Goal: Transaction & Acquisition: Purchase product/service

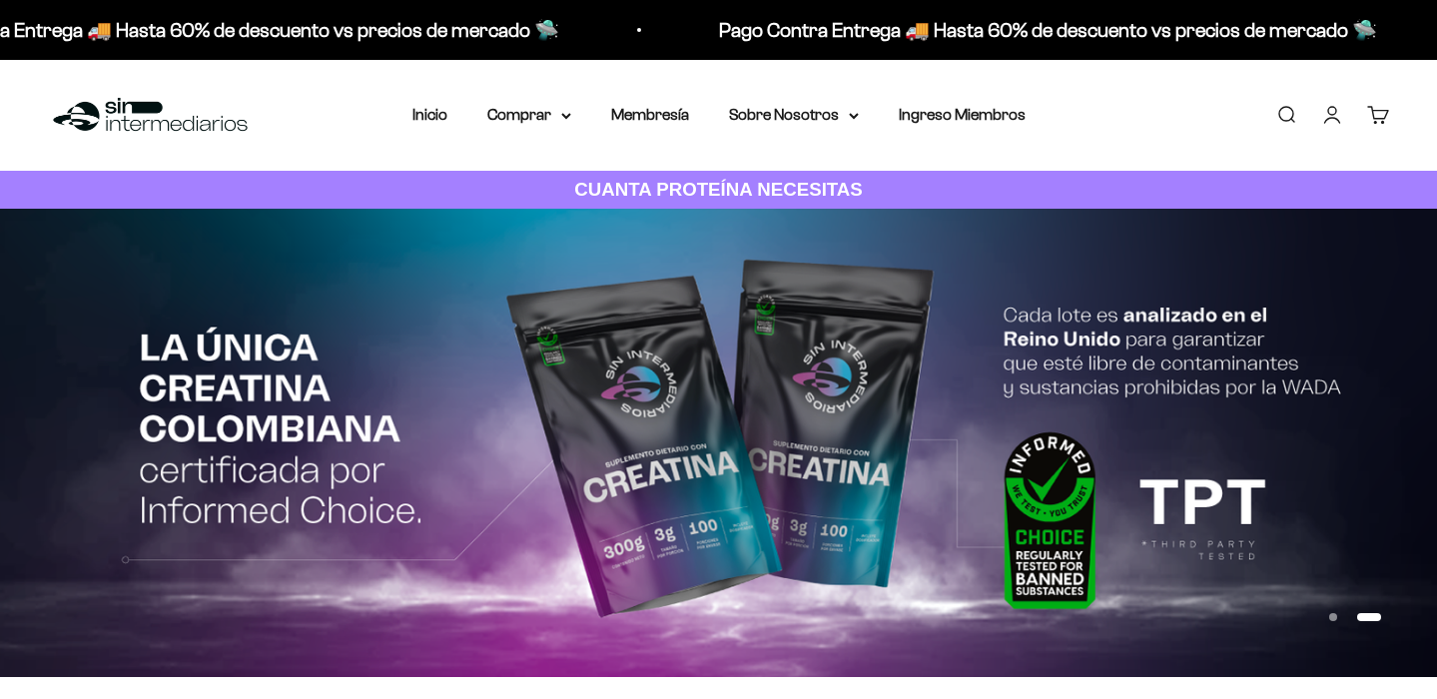
click at [1342, 119] on link "Iniciar sesión" at bounding box center [1332, 115] width 22 height 22
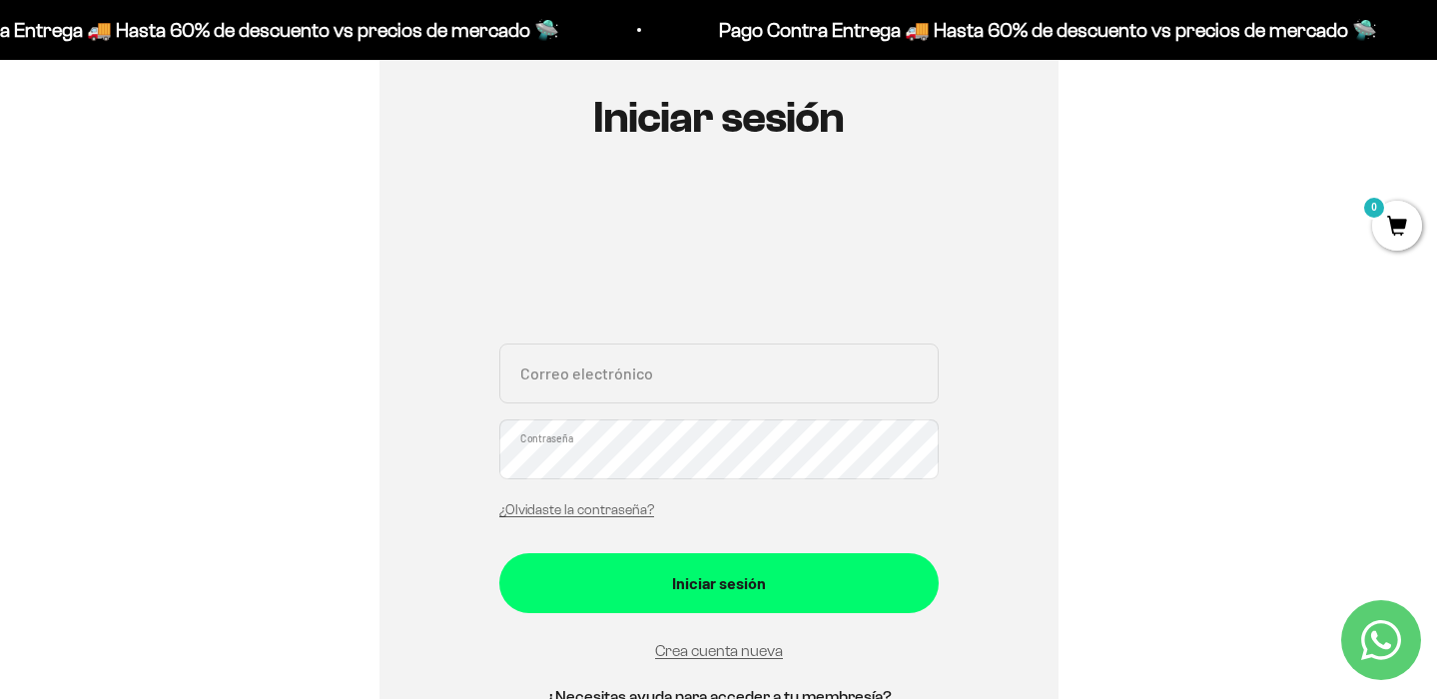
scroll to position [416, 0]
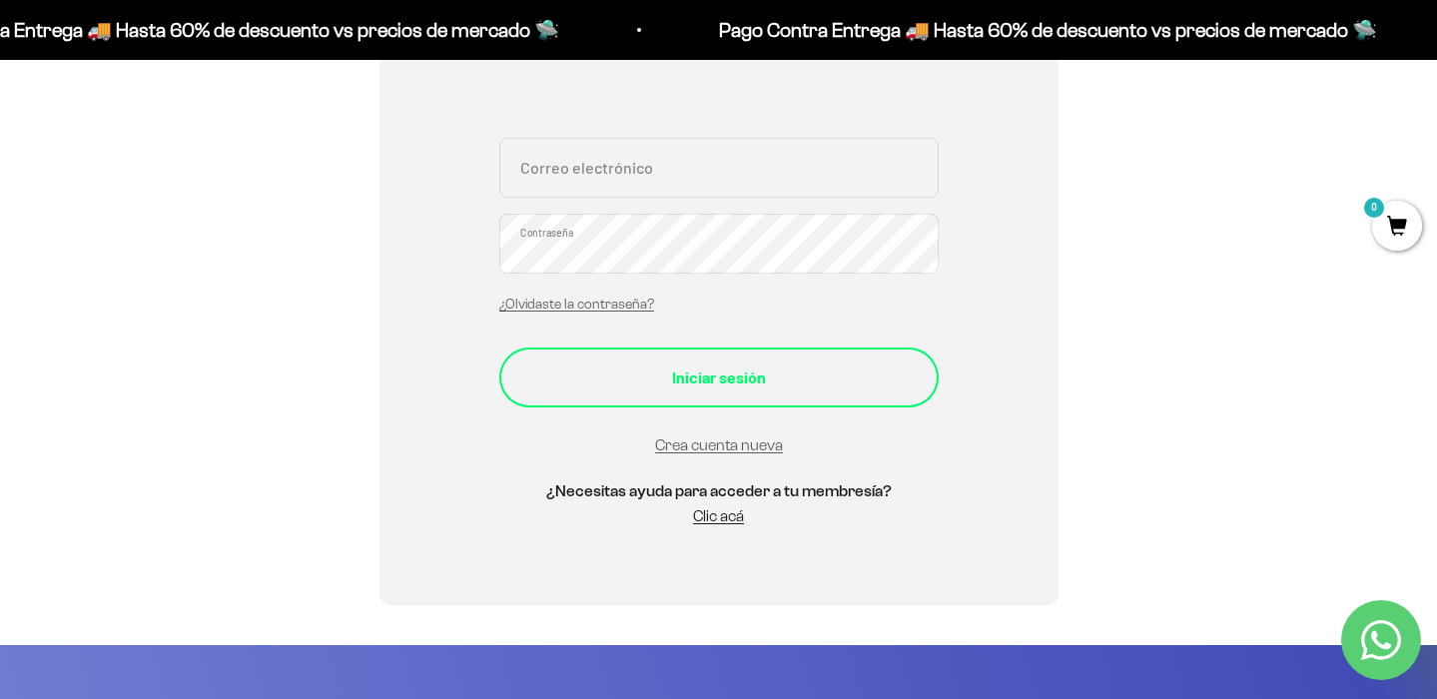
type input "[EMAIL_ADDRESS][DOMAIN_NAME]"
click at [656, 382] on div "Iniciar sesión" at bounding box center [719, 378] width 360 height 26
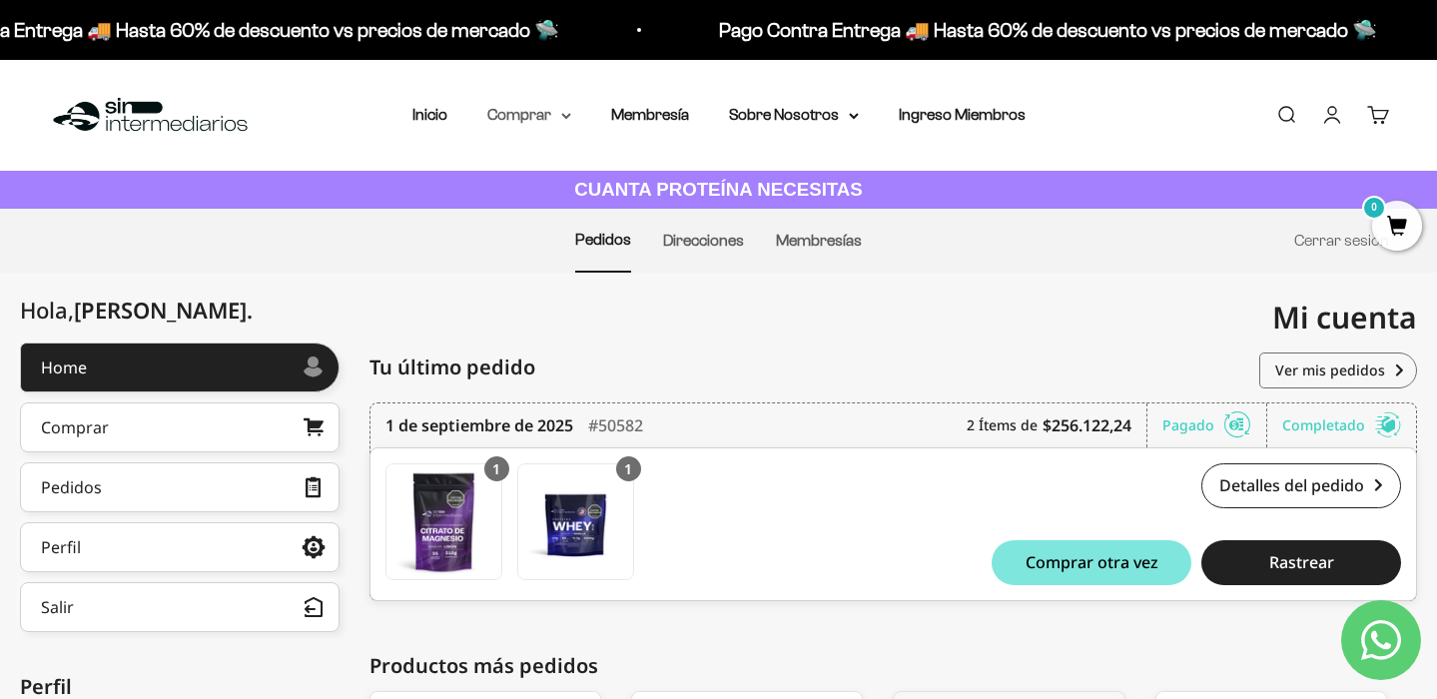
click at [537, 112] on summary "Comprar" at bounding box center [529, 115] width 84 height 26
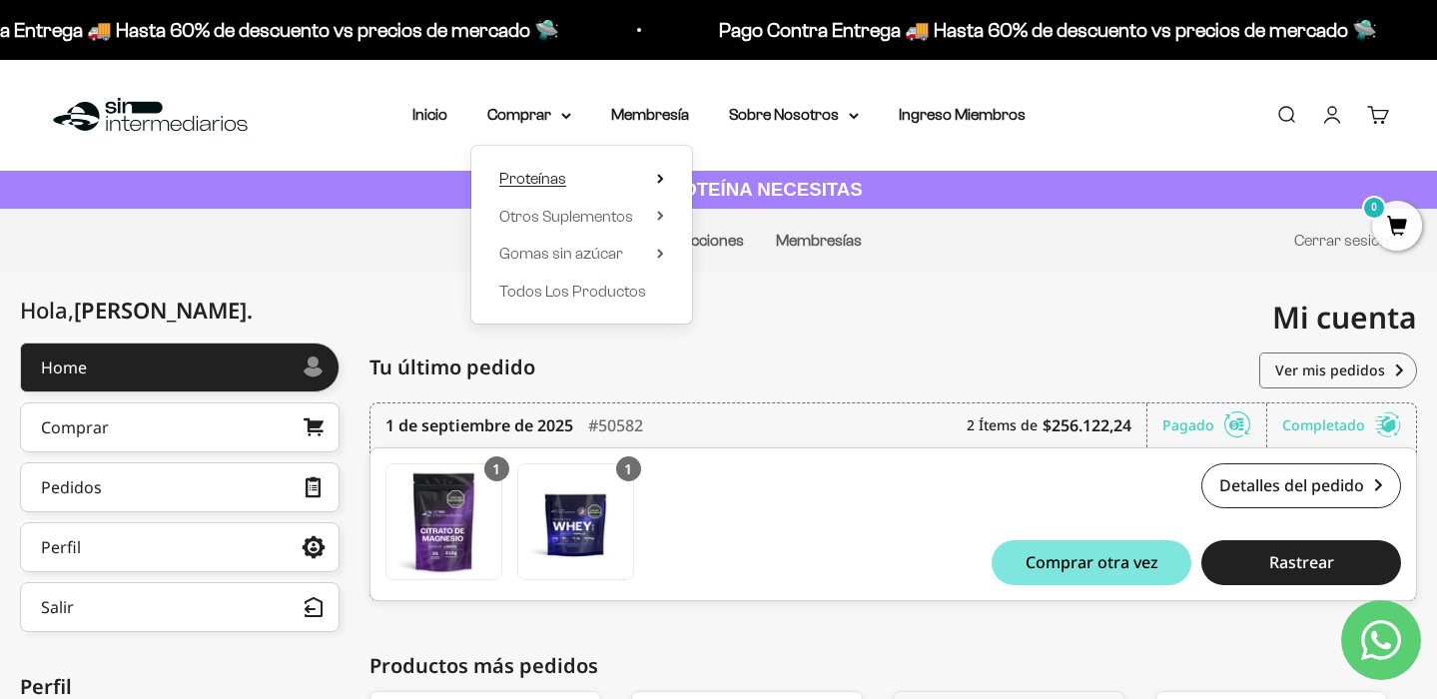
click at [573, 176] on summary "Proteínas" at bounding box center [581, 179] width 165 height 26
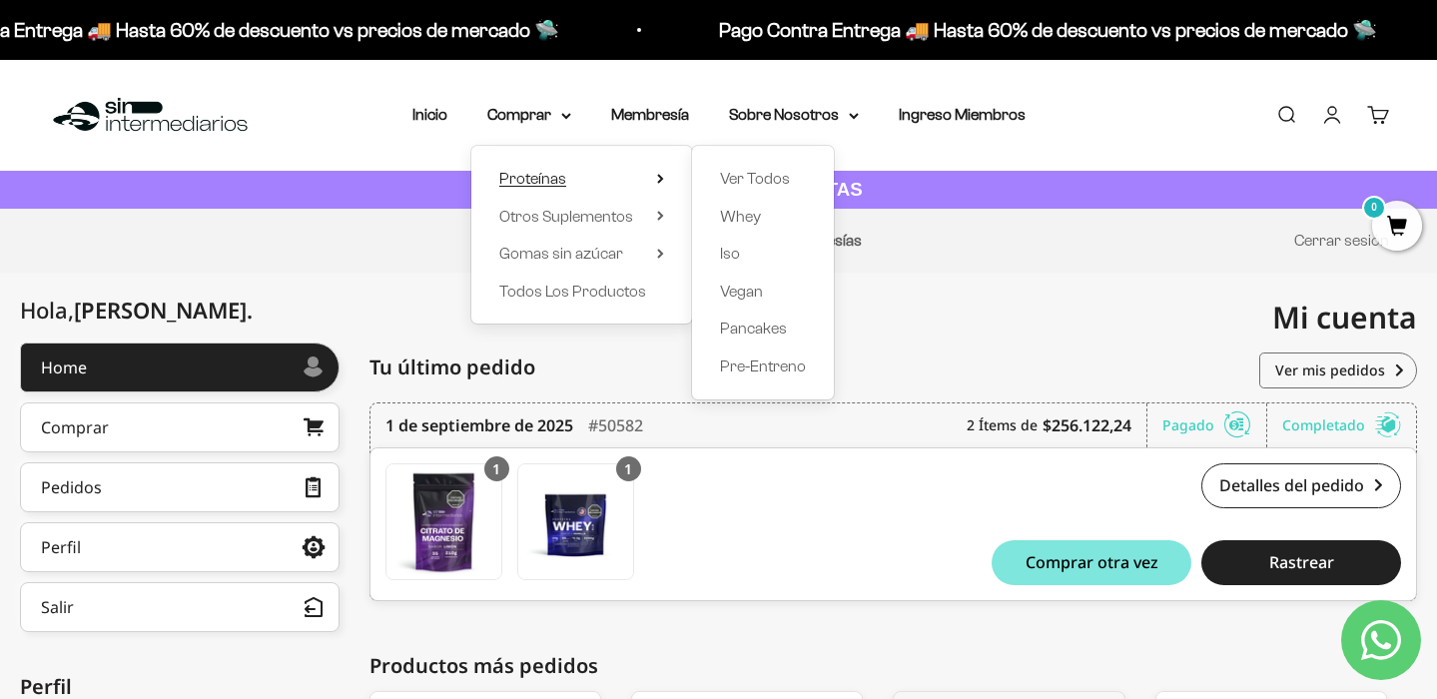
click at [573, 176] on summary "Proteínas" at bounding box center [581, 179] width 165 height 26
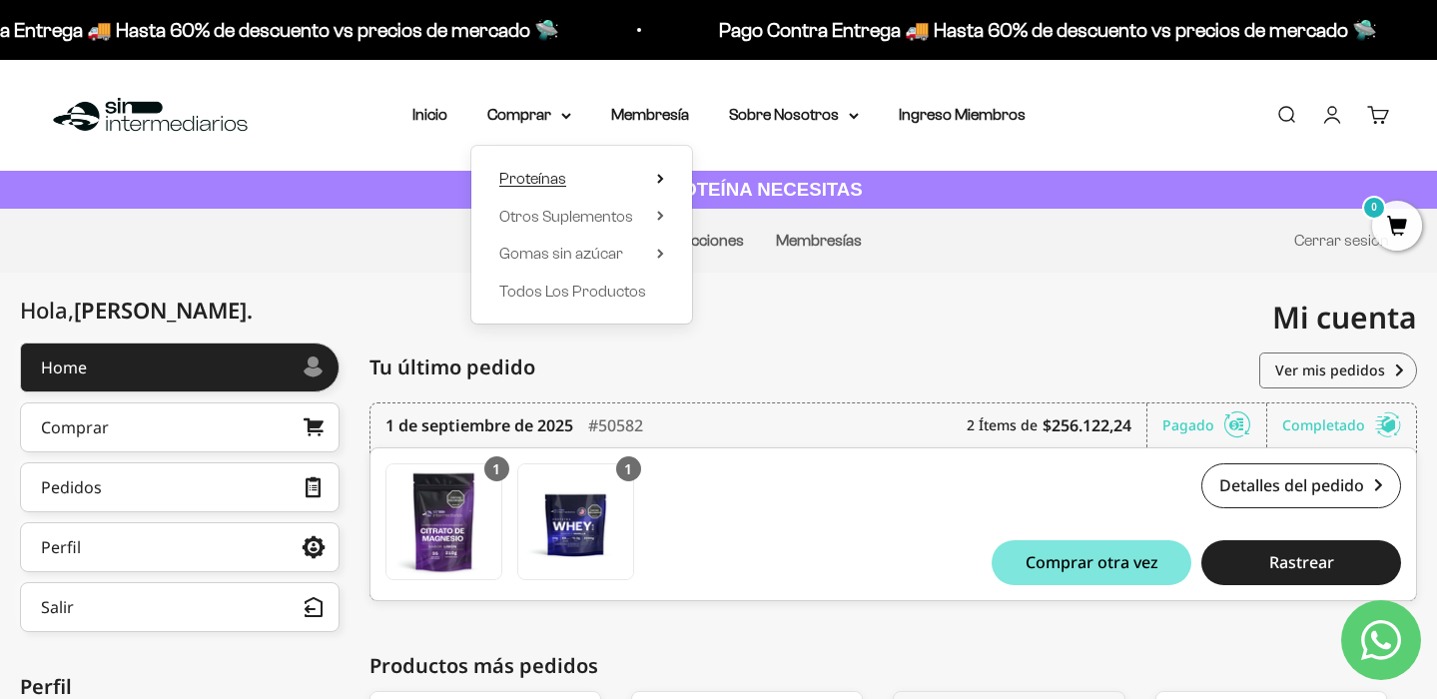
click at [577, 172] on summary "Proteínas" at bounding box center [581, 179] width 165 height 26
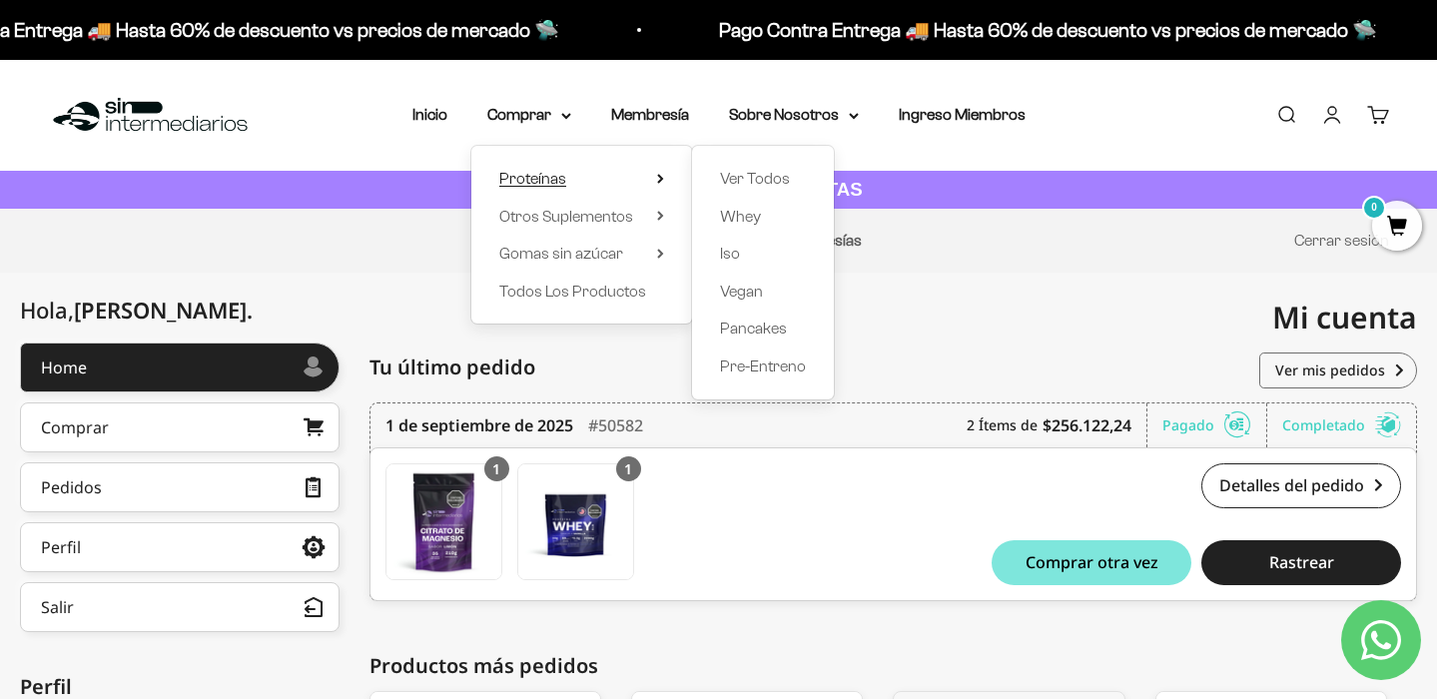
click at [577, 172] on summary "Proteínas" at bounding box center [581, 179] width 165 height 26
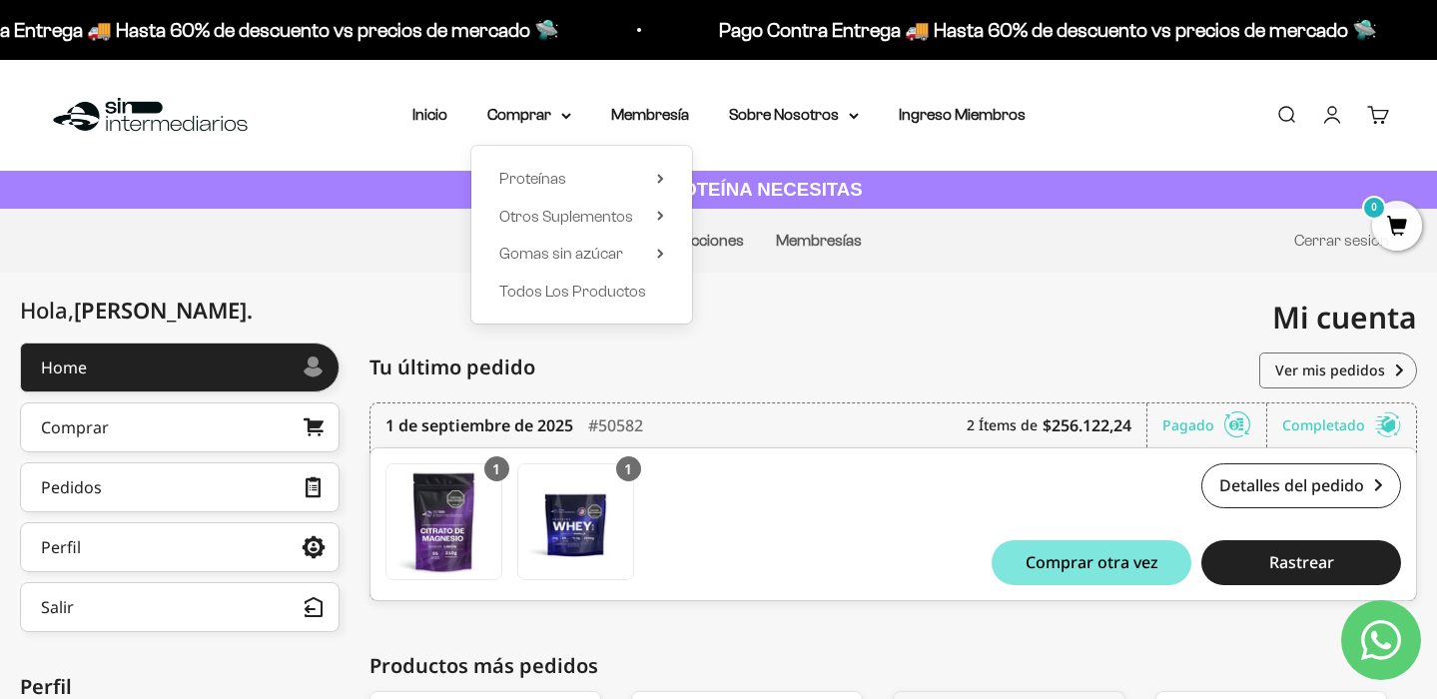
click at [608, 164] on div "Proteínas Ver Todos Whey Iso Vegan" at bounding box center [581, 235] width 221 height 178
click at [577, 172] on summary "Proteínas" at bounding box center [581, 179] width 165 height 26
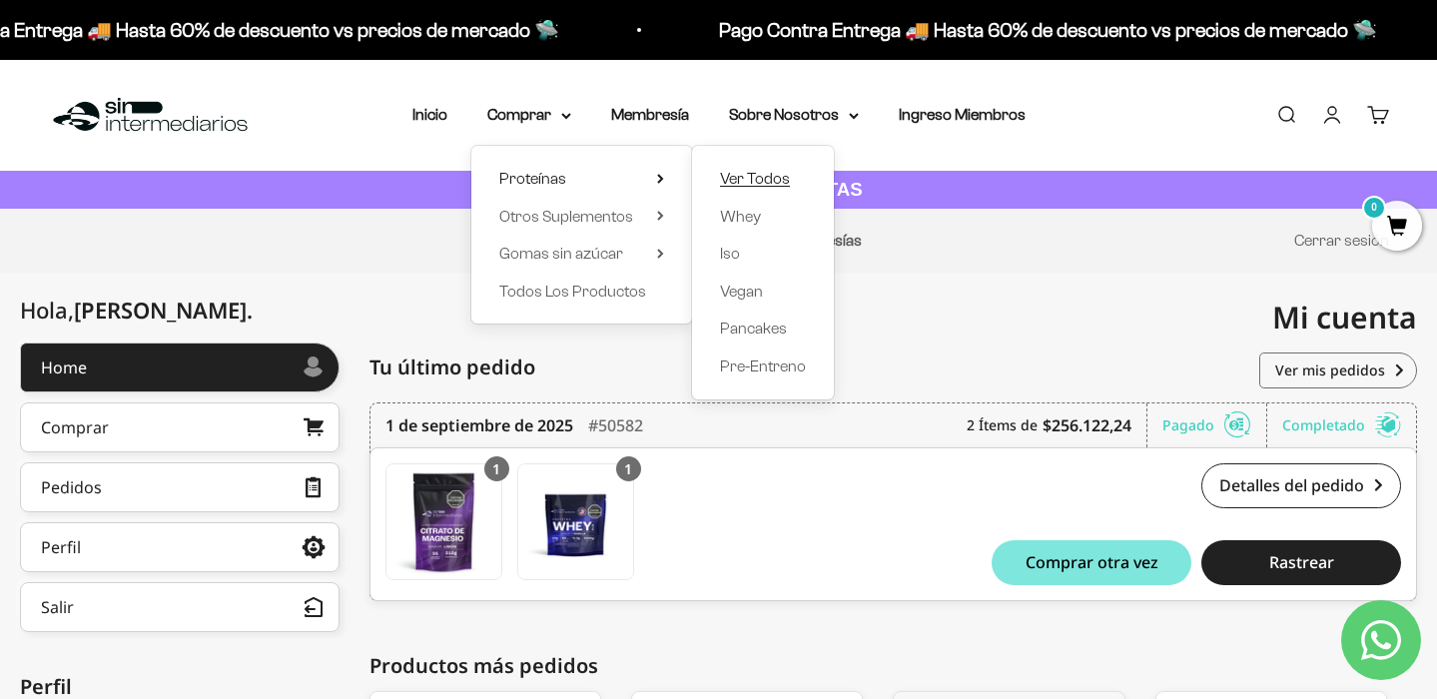
click at [759, 185] on span "Ver Todos" at bounding box center [755, 178] width 70 height 17
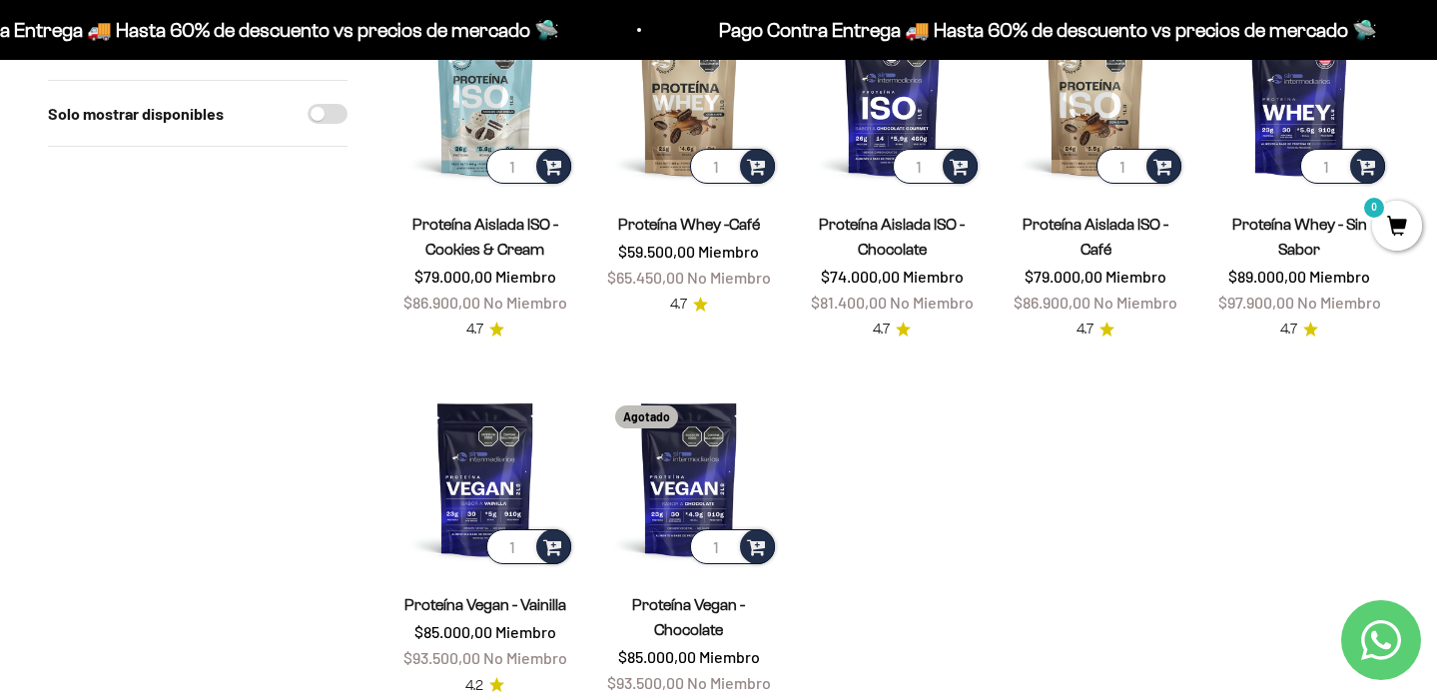
scroll to position [685, 0]
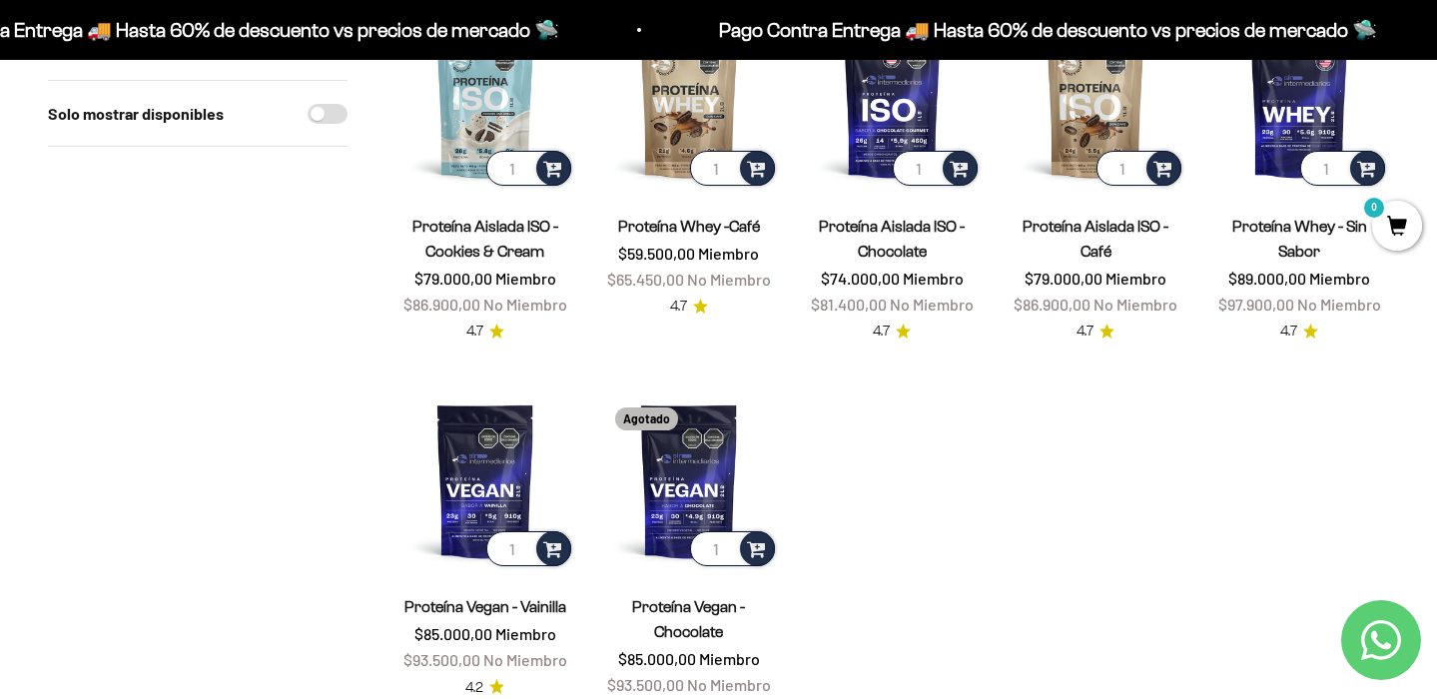
drag, startPoint x: 350, startPoint y: 456, endPoint x: 355, endPoint y: 488, distance: 32.3
click at [355, 488] on div "Filtros Ordenar por Características Más vendidos Alfabéticamente, A-Z Alfabétic…" at bounding box center [718, 148] width 1341 height 1152
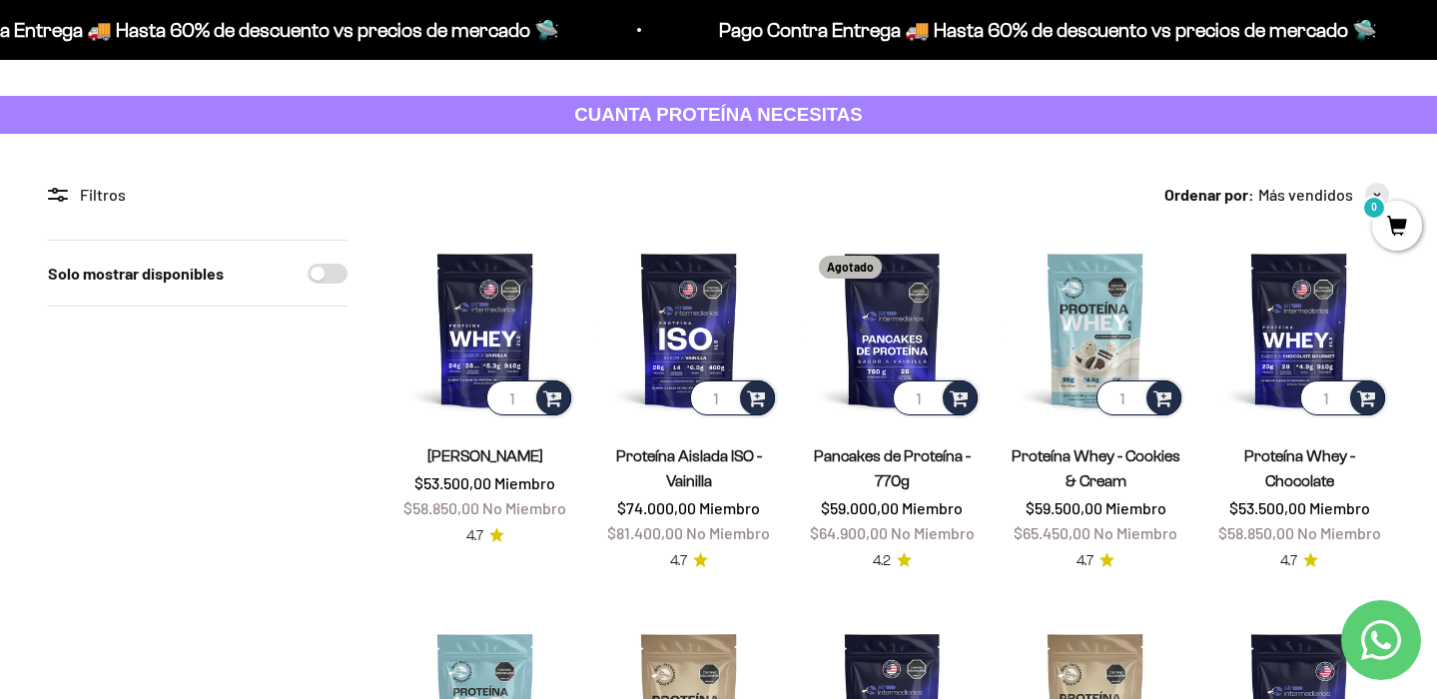
scroll to position [0, 0]
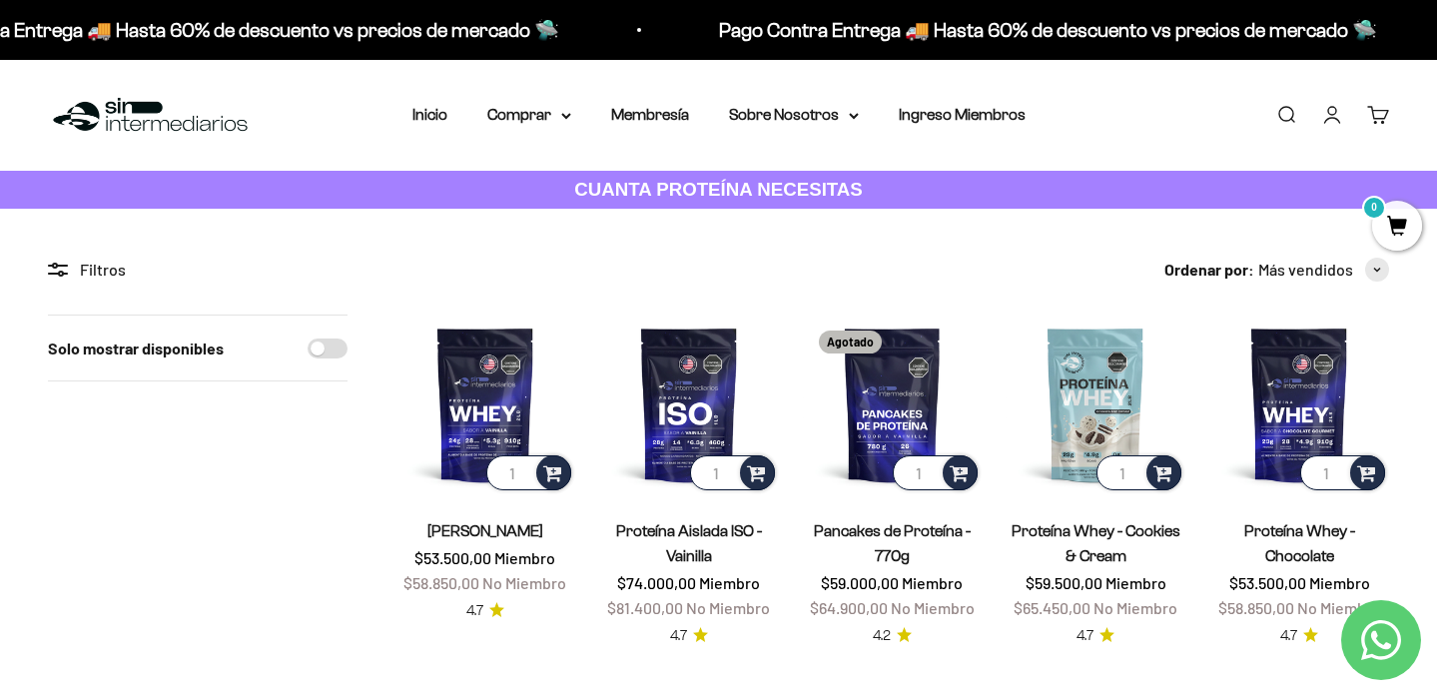
click at [1333, 113] on link "Cuenta" at bounding box center [1332, 115] width 22 height 22
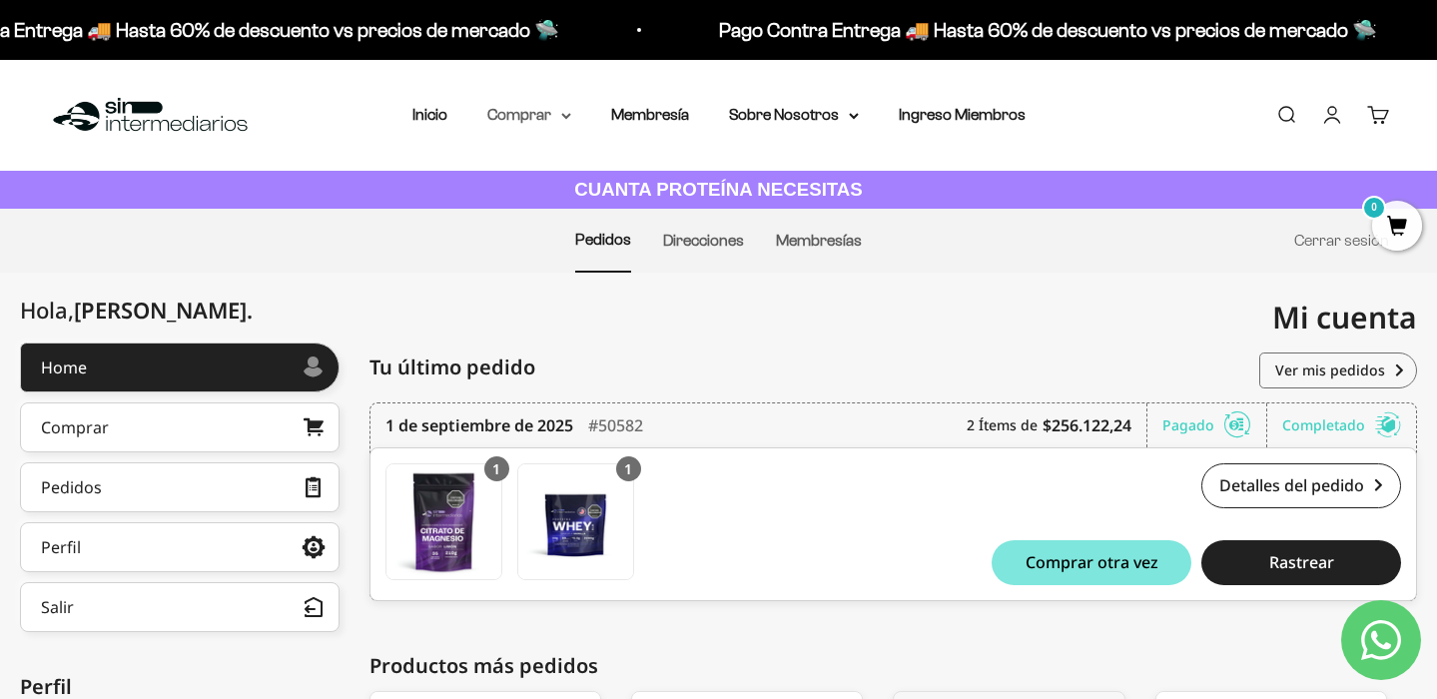
click at [568, 122] on summary "Comprar" at bounding box center [529, 115] width 84 height 26
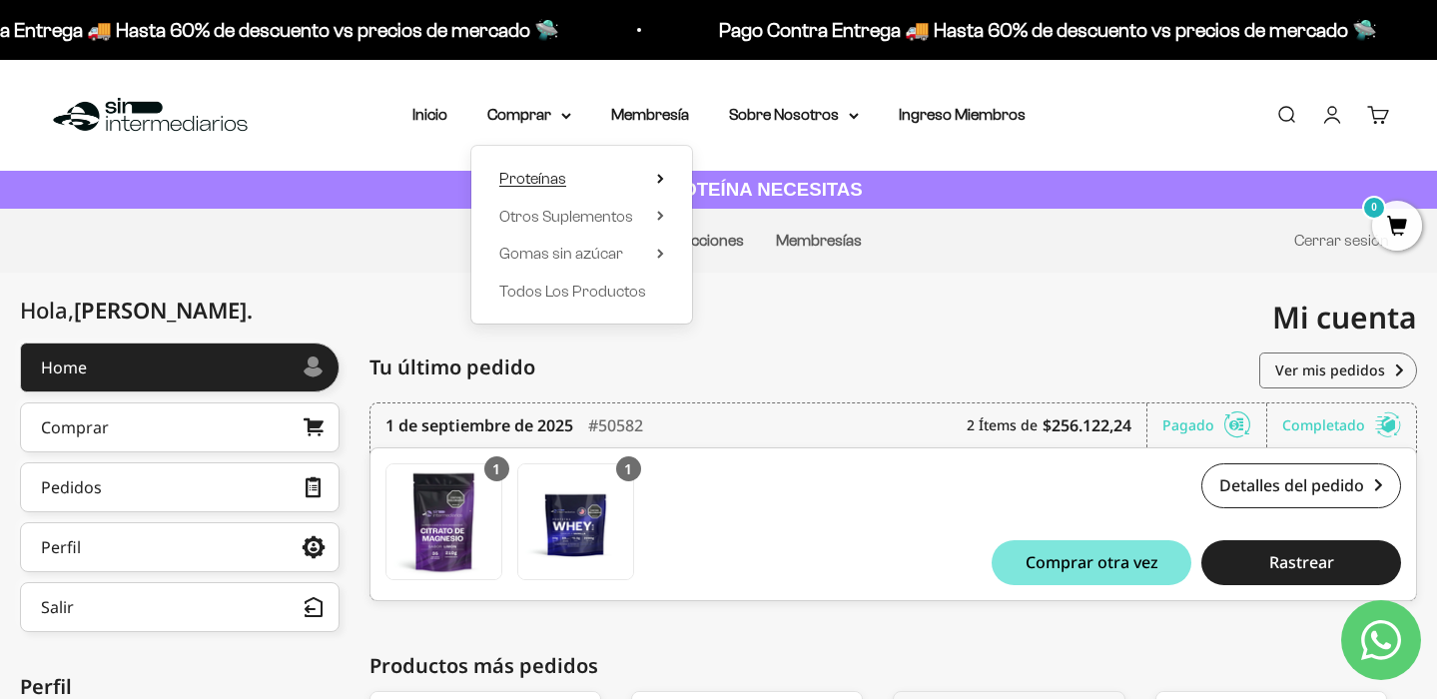
click at [659, 177] on icon at bounding box center [660, 179] width 7 height 10
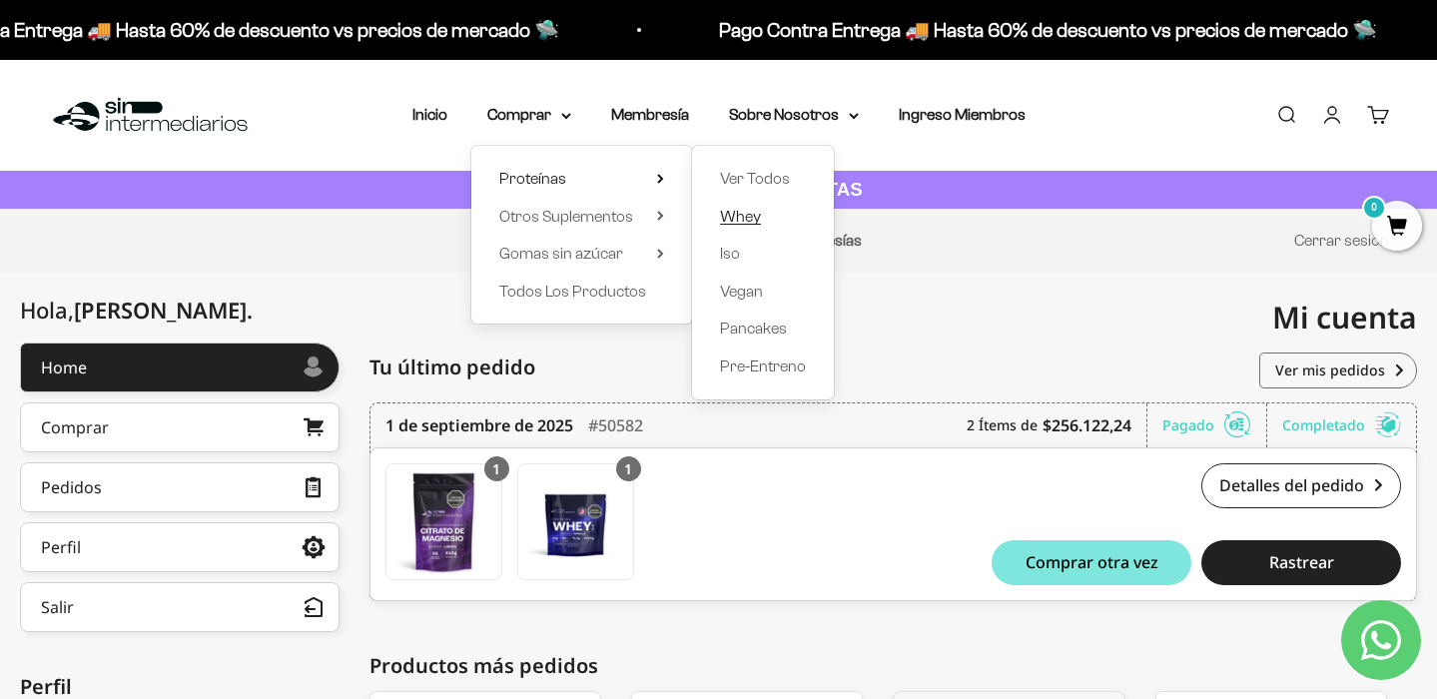
click at [744, 217] on span "Whey" at bounding box center [740, 216] width 41 height 17
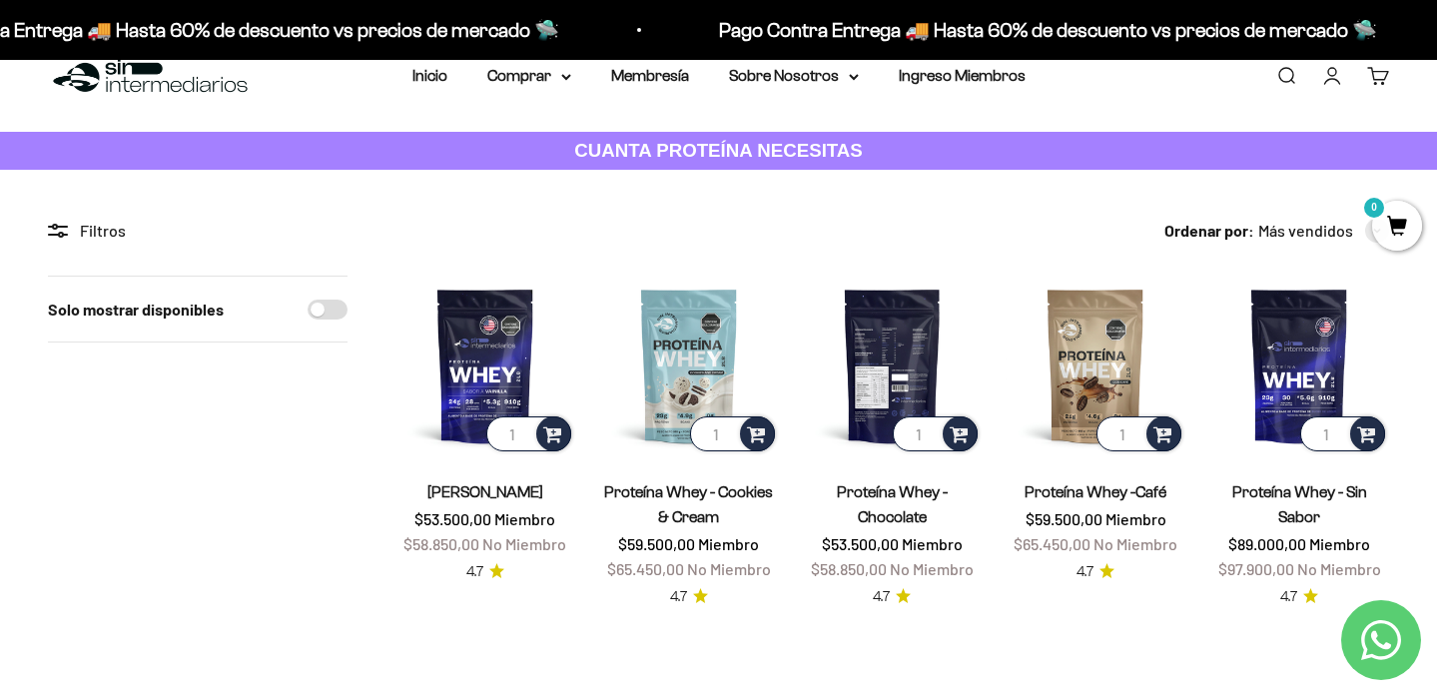
scroll to position [39, 0]
click at [558, 87] on summary "Comprar" at bounding box center [529, 76] width 84 height 26
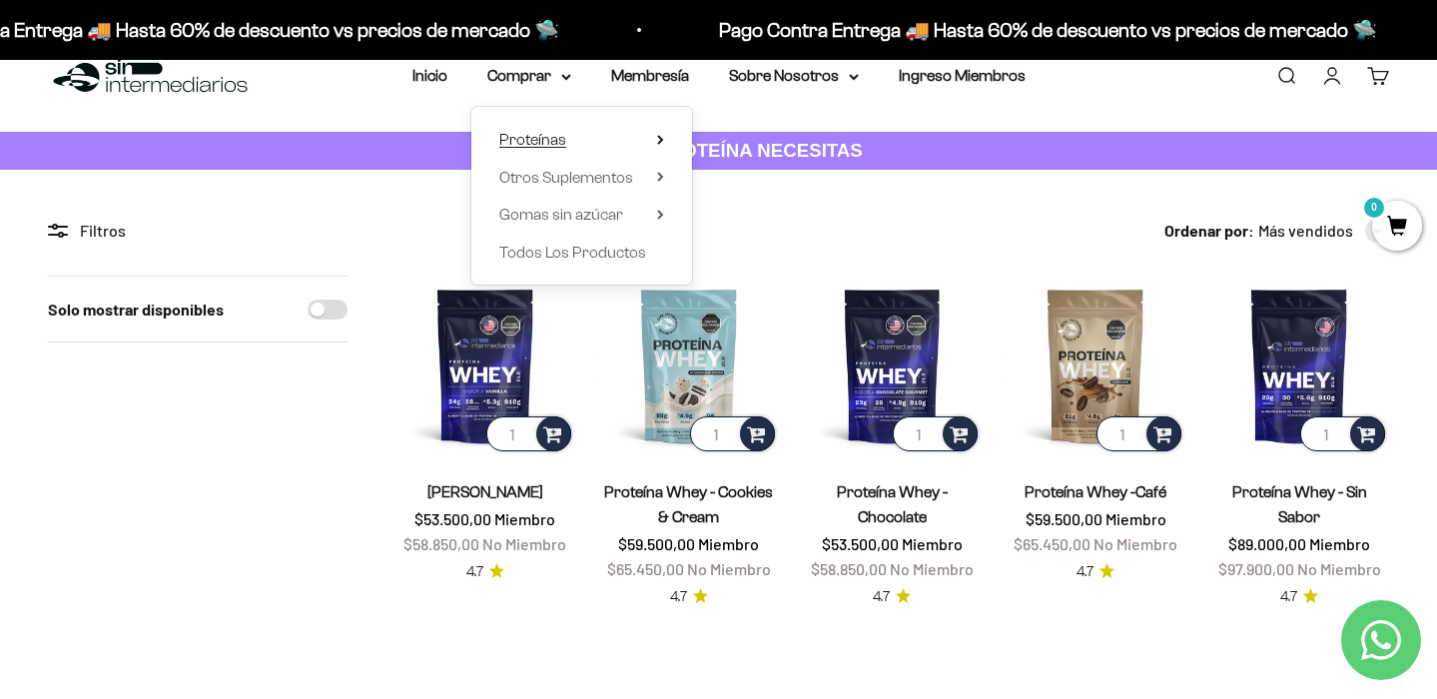
click at [657, 141] on icon at bounding box center [660, 140] width 7 height 10
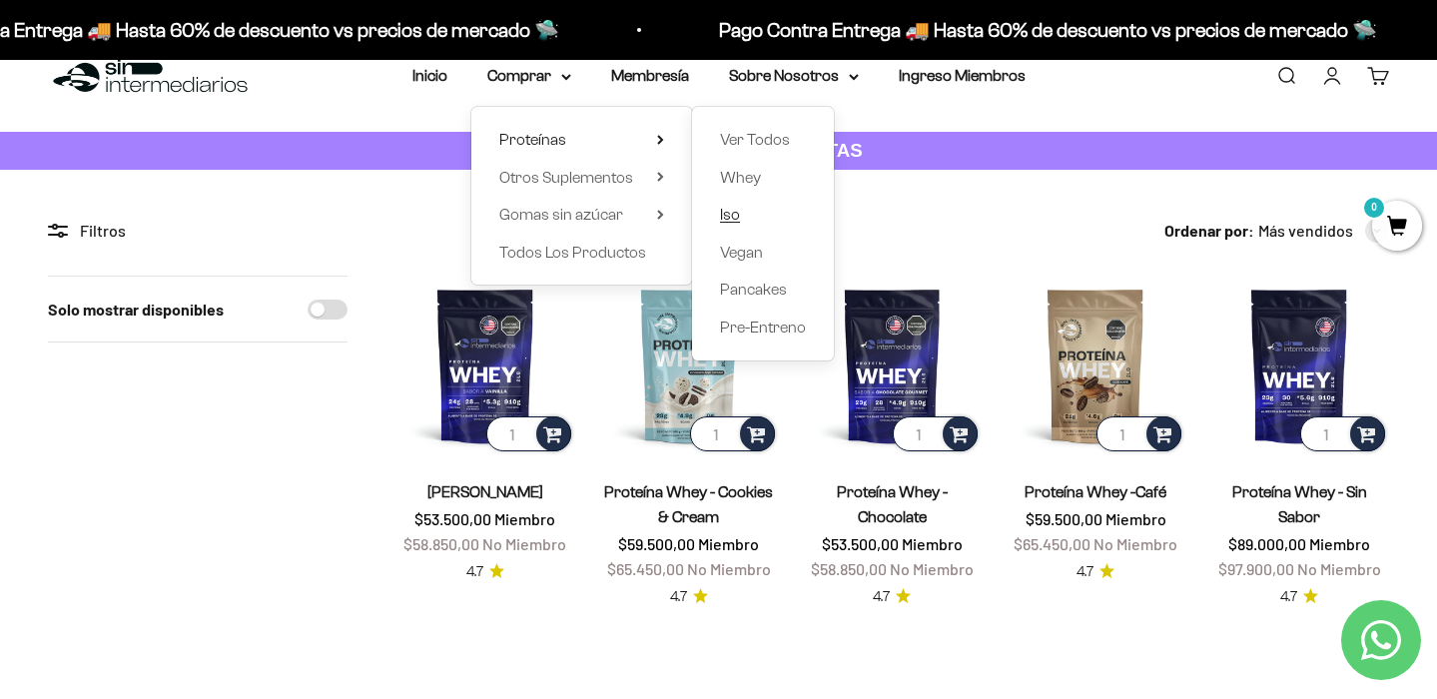
click at [736, 209] on span "Iso" at bounding box center [730, 214] width 20 height 17
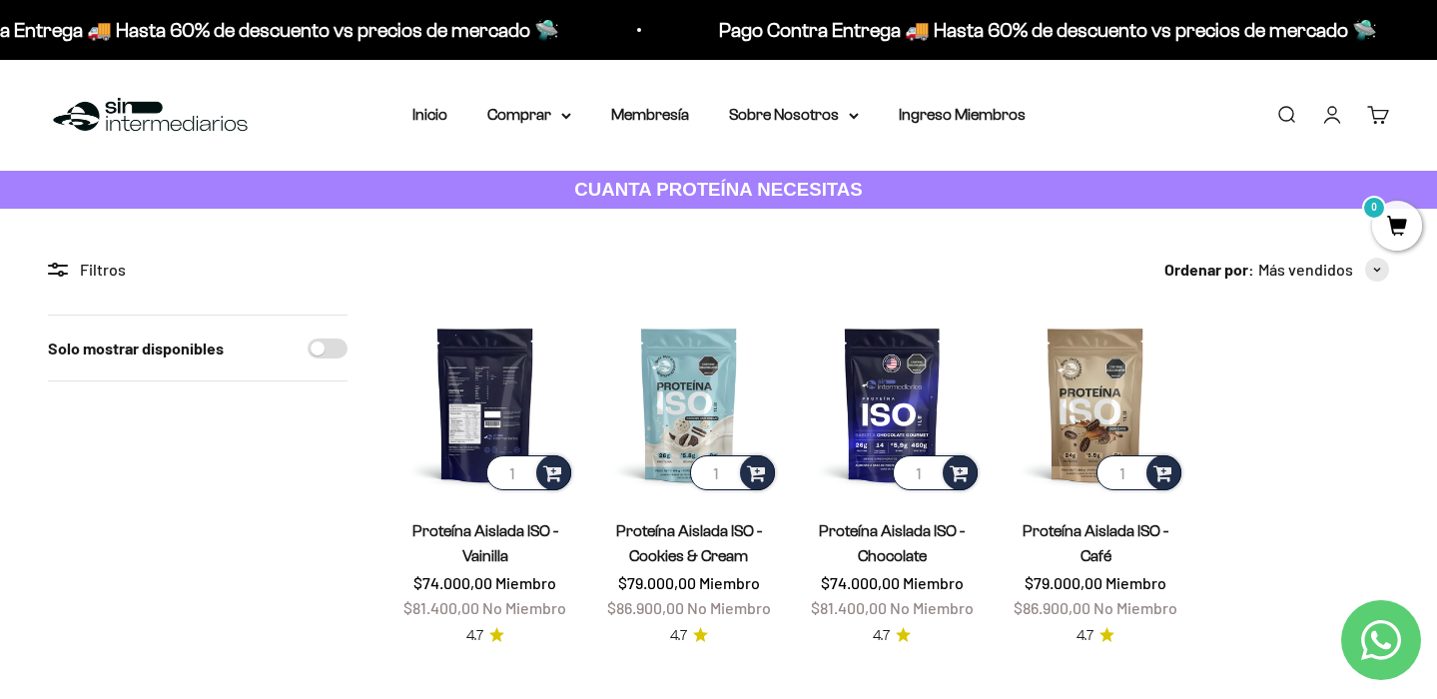
click at [519, 394] on img at bounding box center [485, 405] width 180 height 180
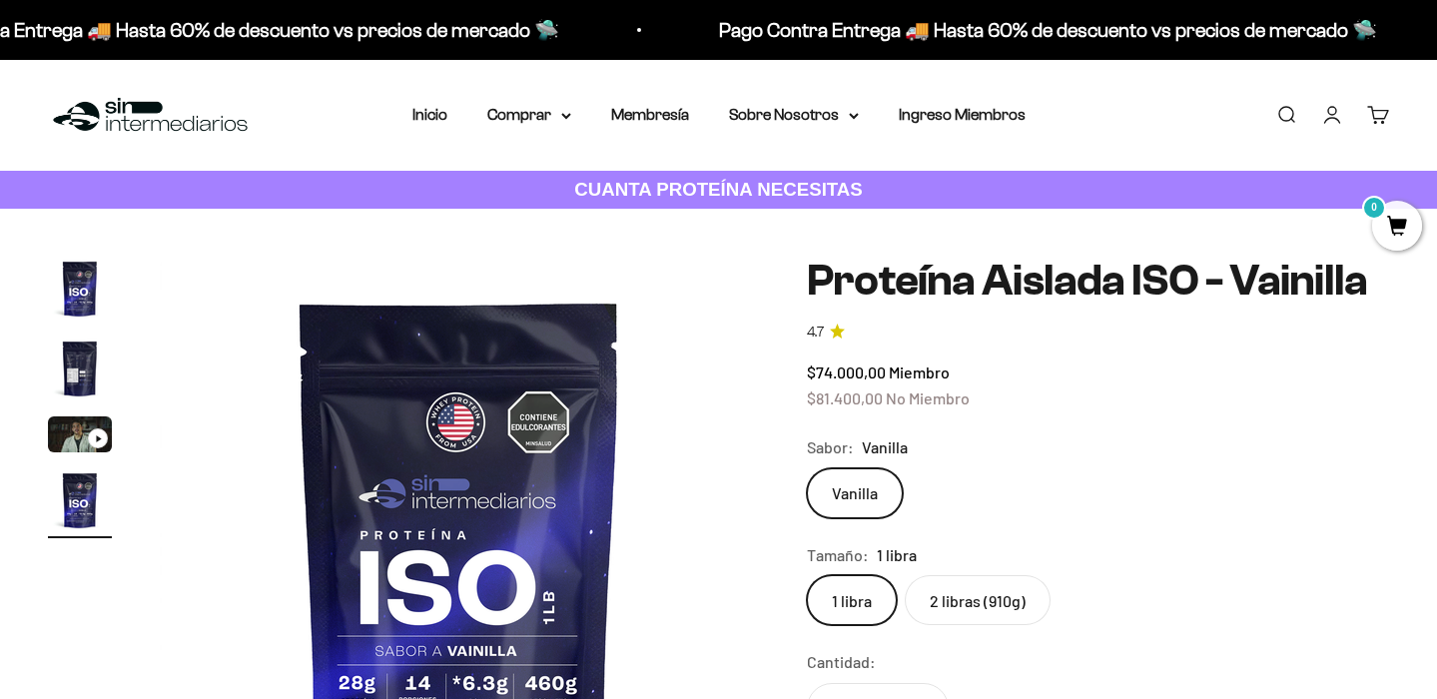
click at [575, 126] on nav "Inicio Comprar Proteínas Ver Todos Whey Iso Vegan" at bounding box center [718, 115] width 613 height 26
click at [569, 120] on summary "Comprar" at bounding box center [529, 115] width 84 height 26
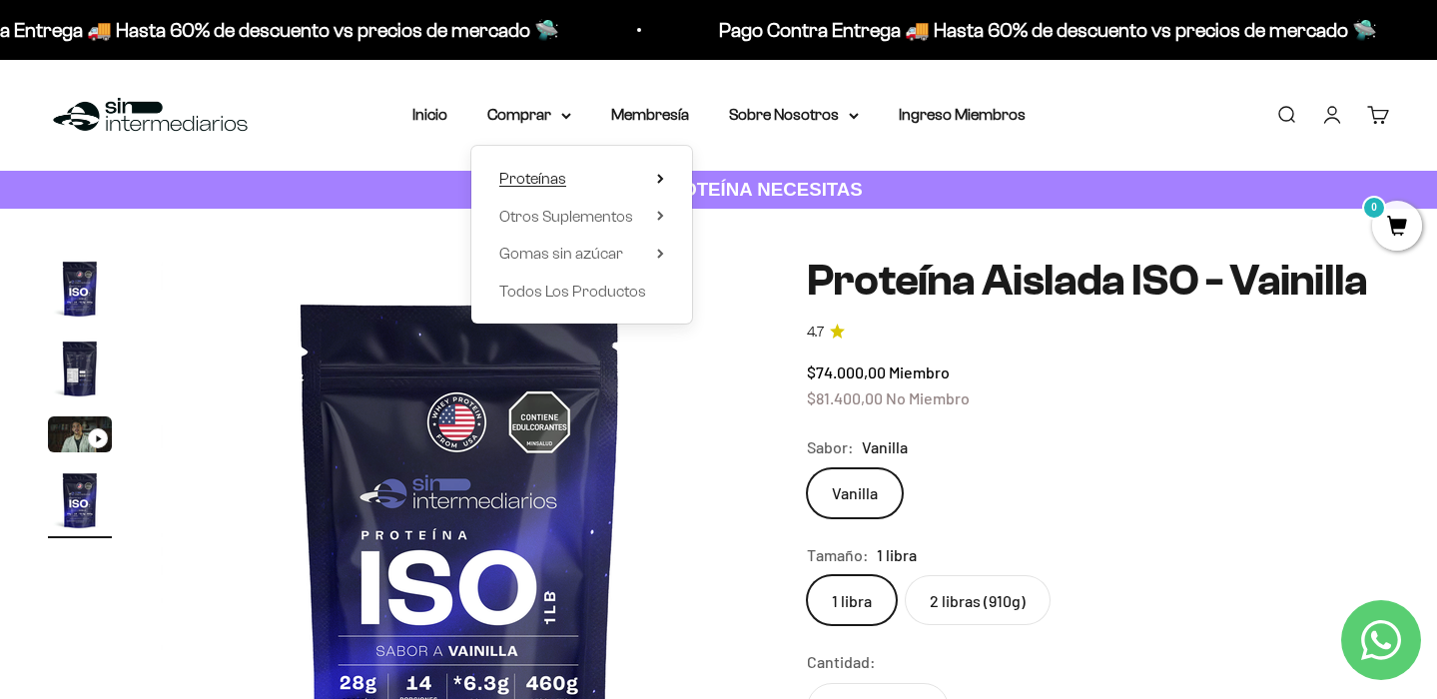
click at [648, 173] on summary "Proteínas" at bounding box center [581, 179] width 165 height 26
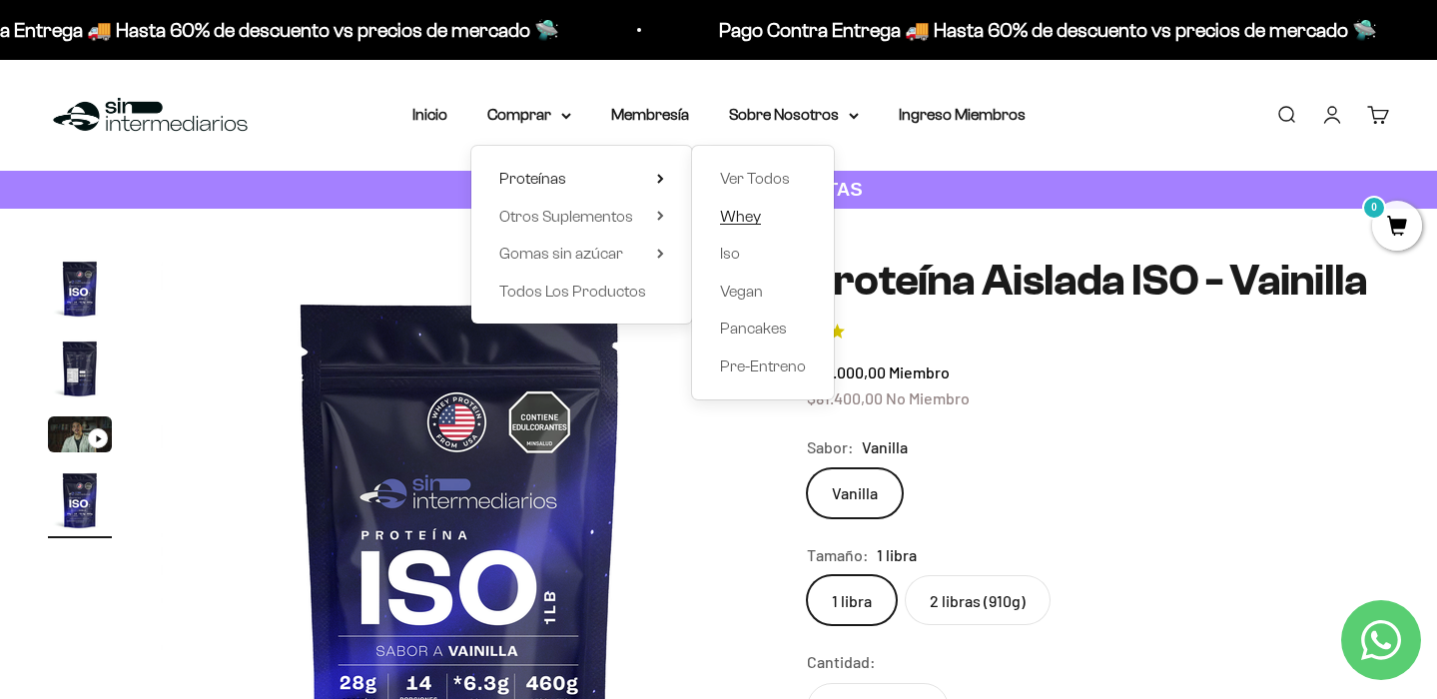
click at [737, 216] on span "Whey" at bounding box center [740, 216] width 41 height 17
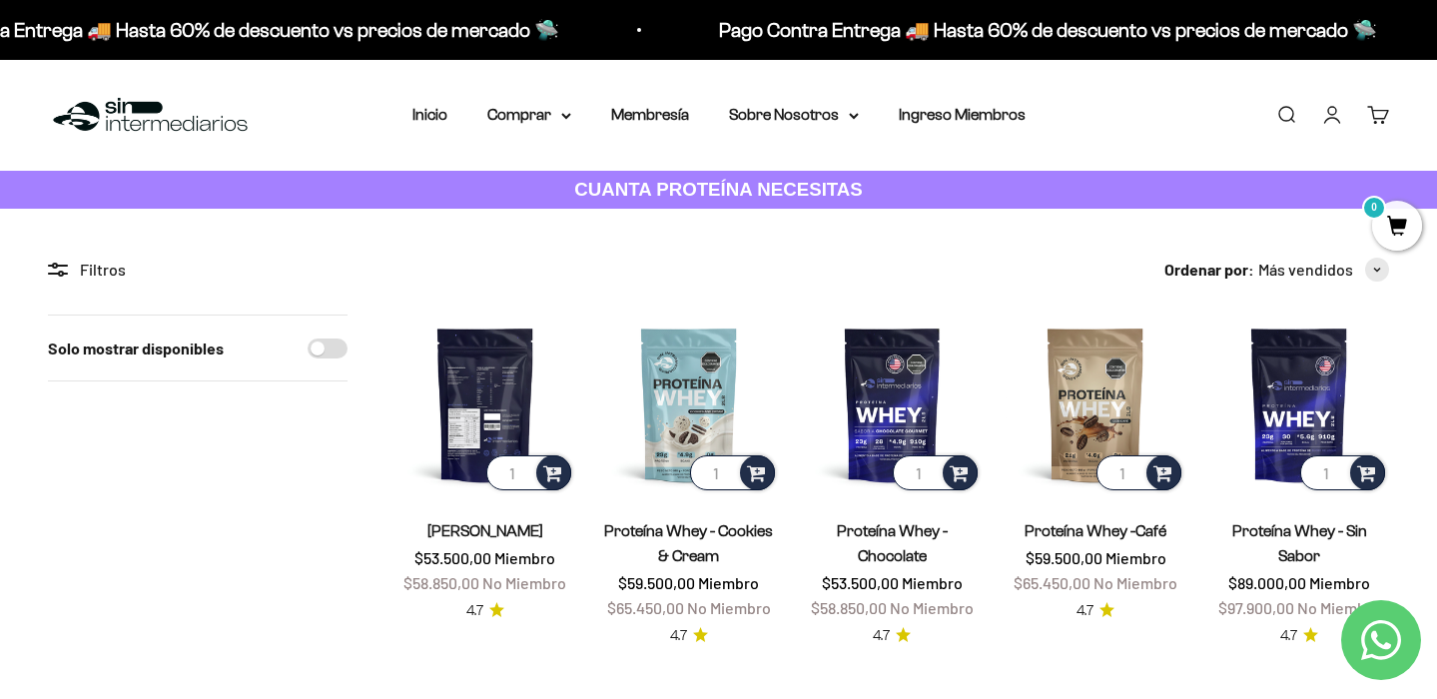
click at [524, 398] on img at bounding box center [485, 405] width 180 height 180
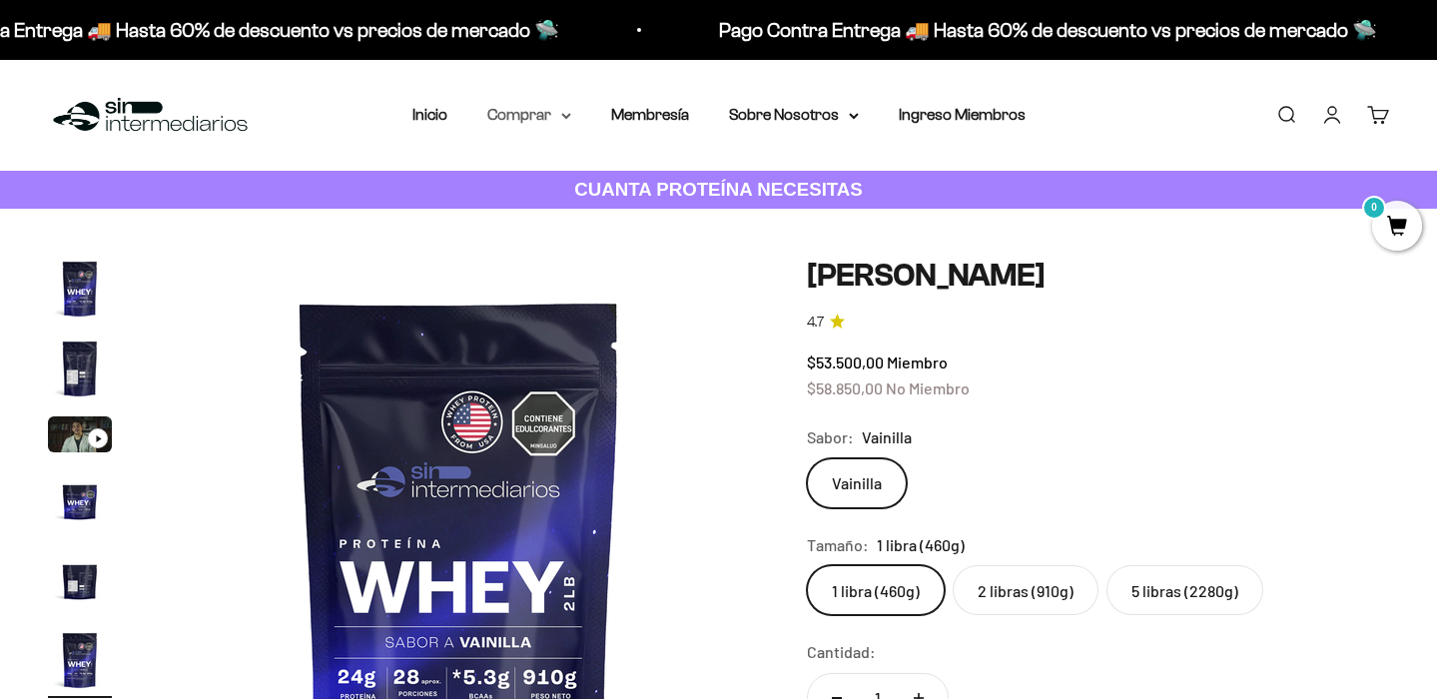
click at [560, 114] on summary "Comprar" at bounding box center [529, 115] width 84 height 26
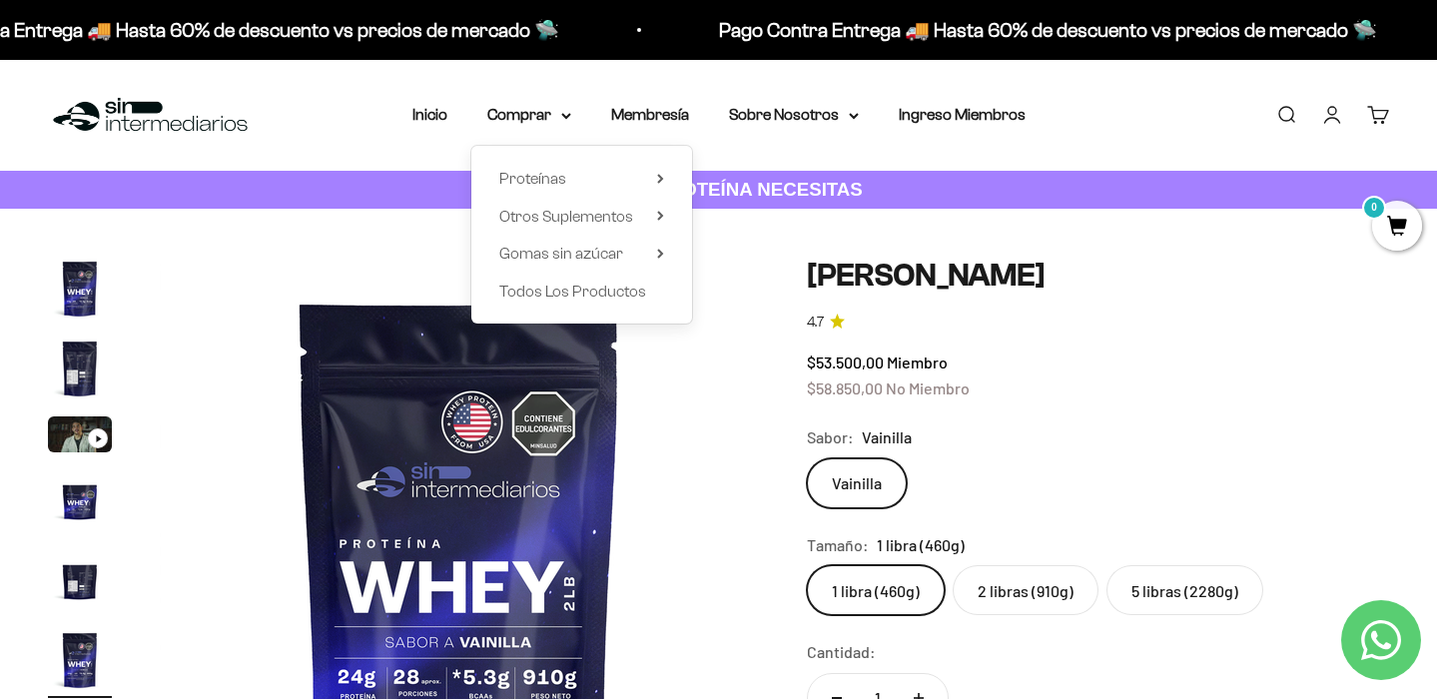
scroll to position [0, 3117]
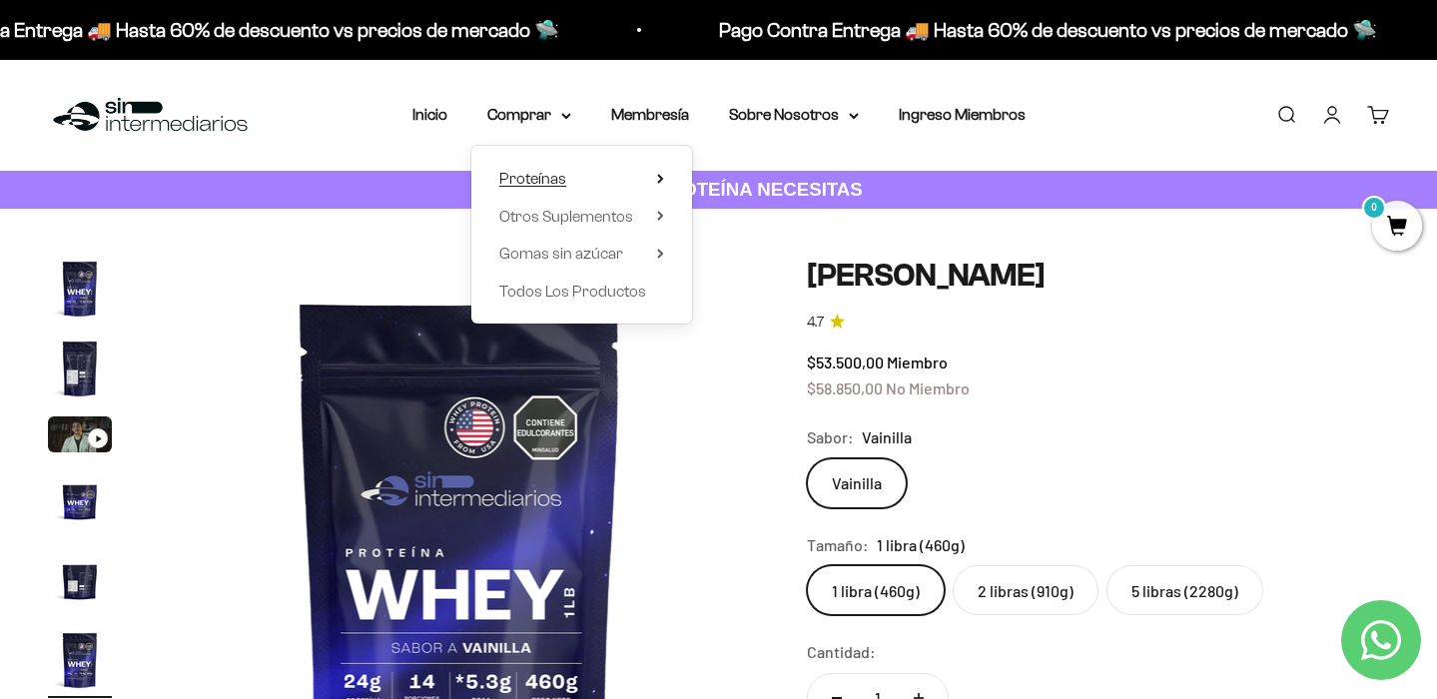
click at [621, 166] on summary "Proteínas" at bounding box center [581, 179] width 165 height 26
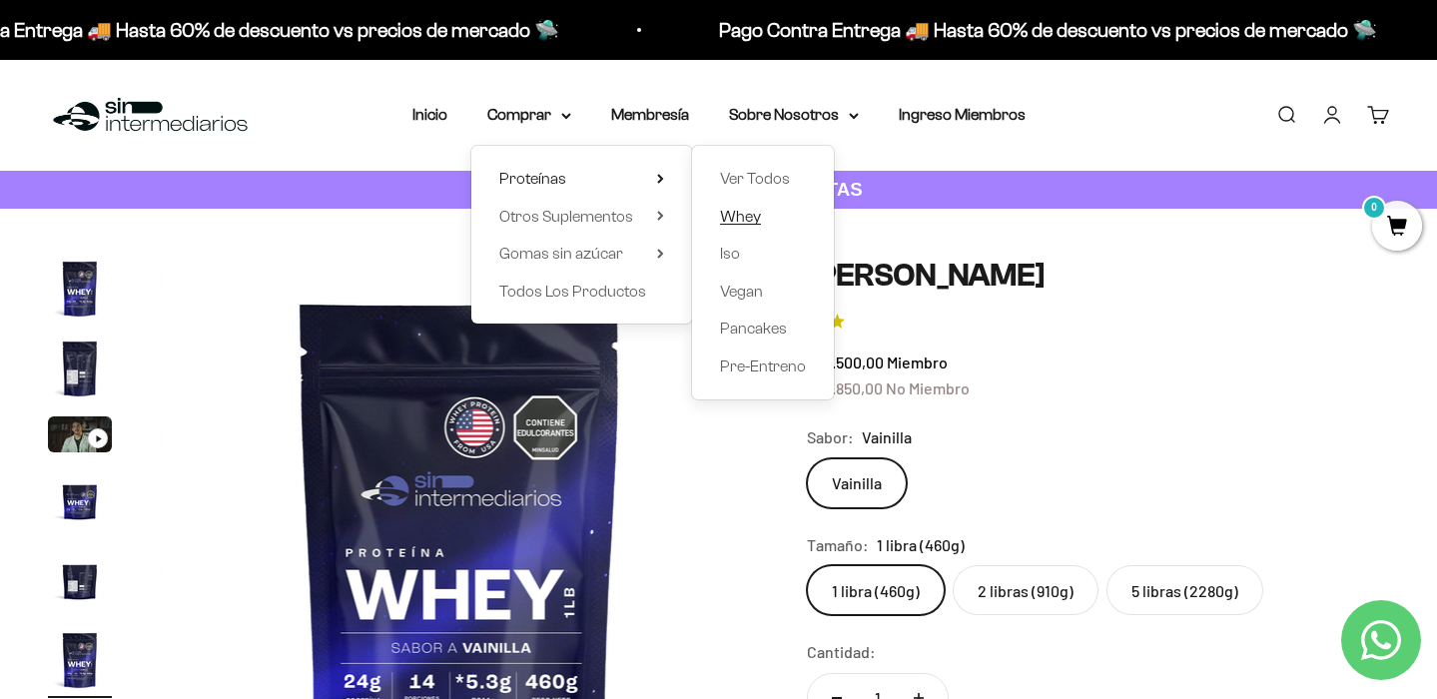
click at [743, 217] on span "Whey" at bounding box center [740, 216] width 41 height 17
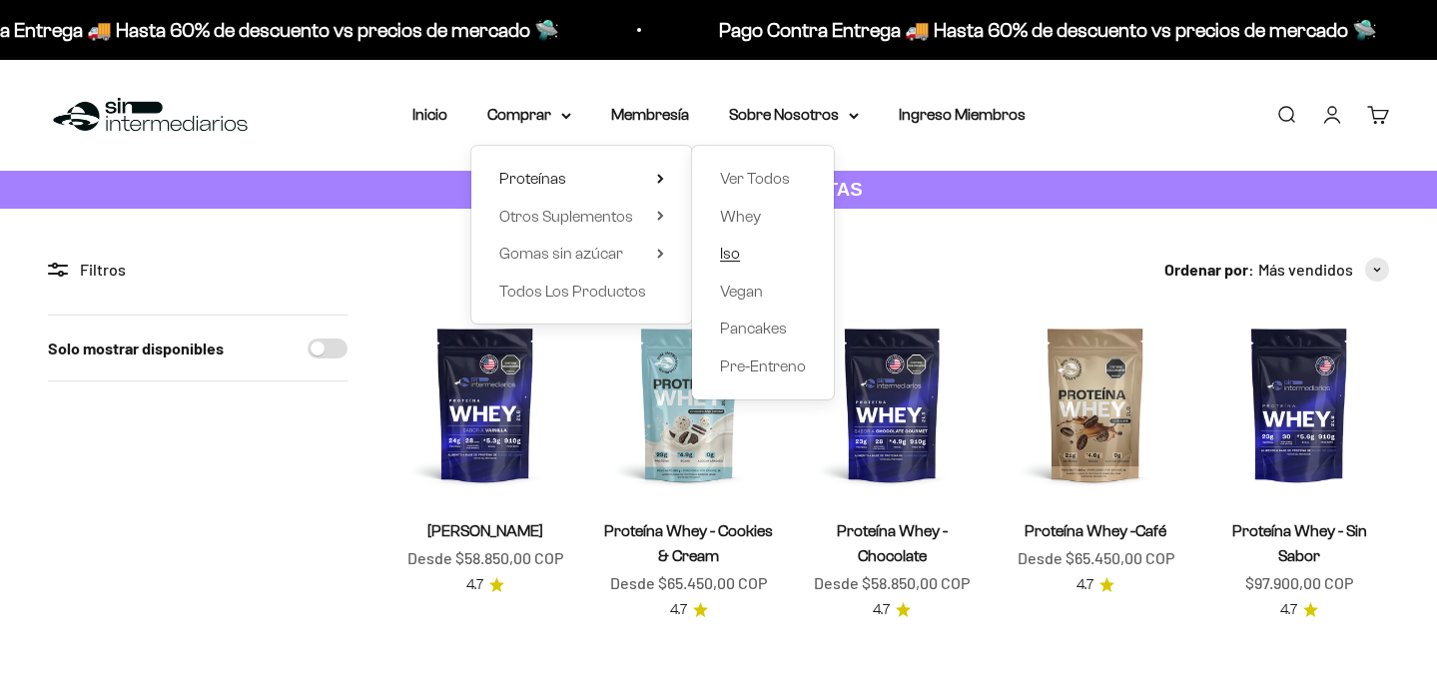
click at [731, 254] on span "Iso" at bounding box center [730, 253] width 20 height 17
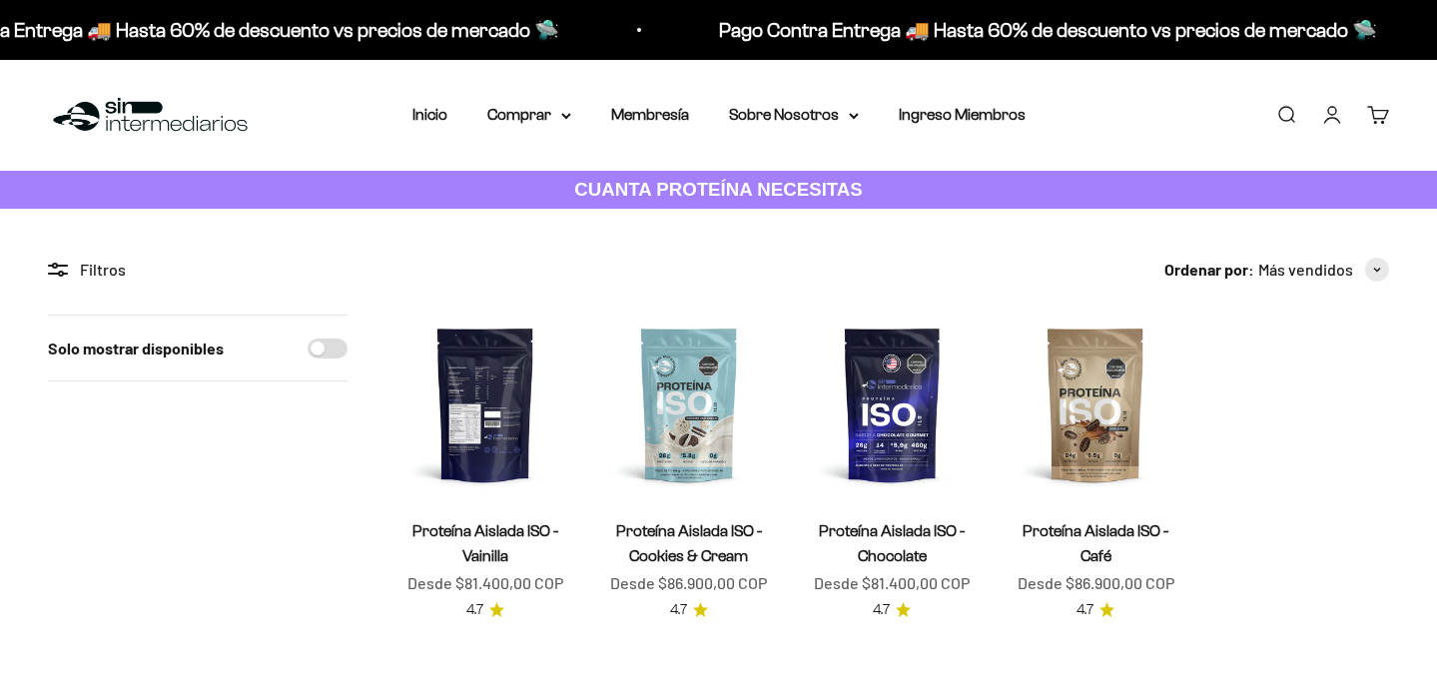
click at [511, 439] on img at bounding box center [485, 405] width 180 height 180
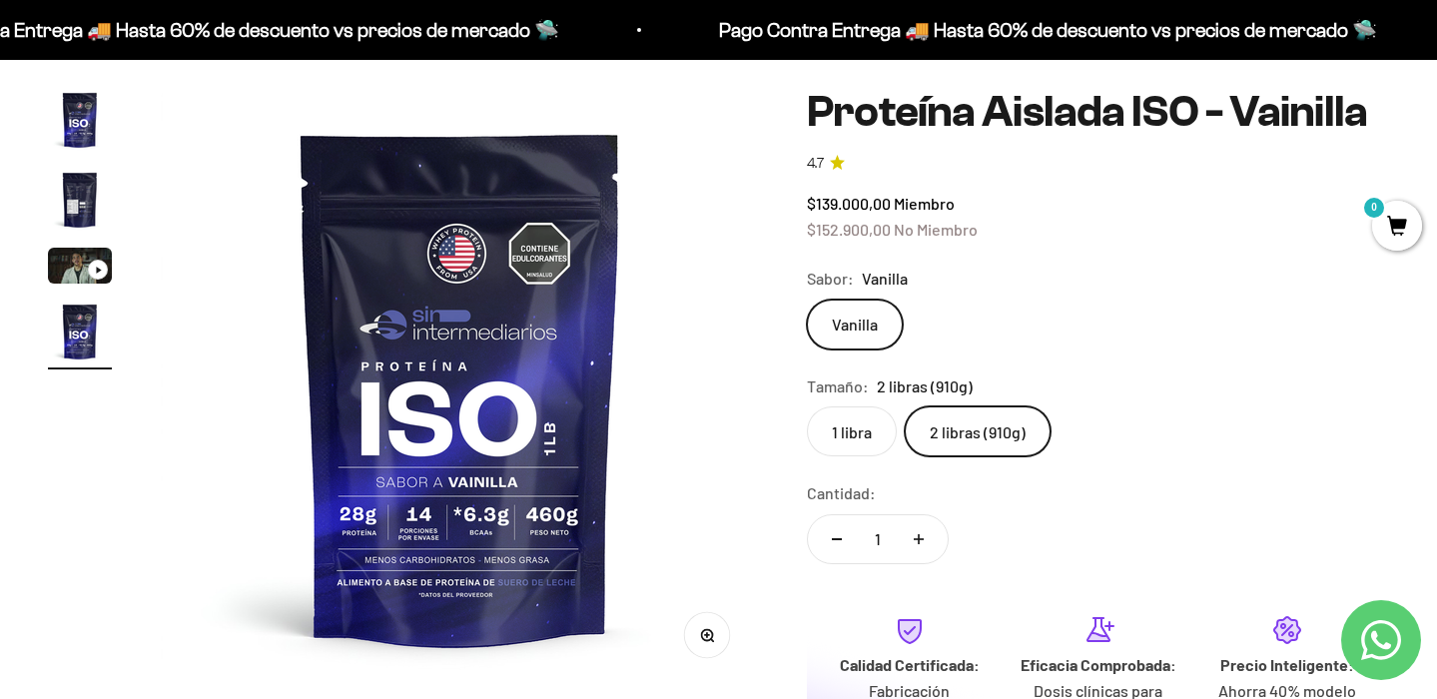
scroll to position [183, 0]
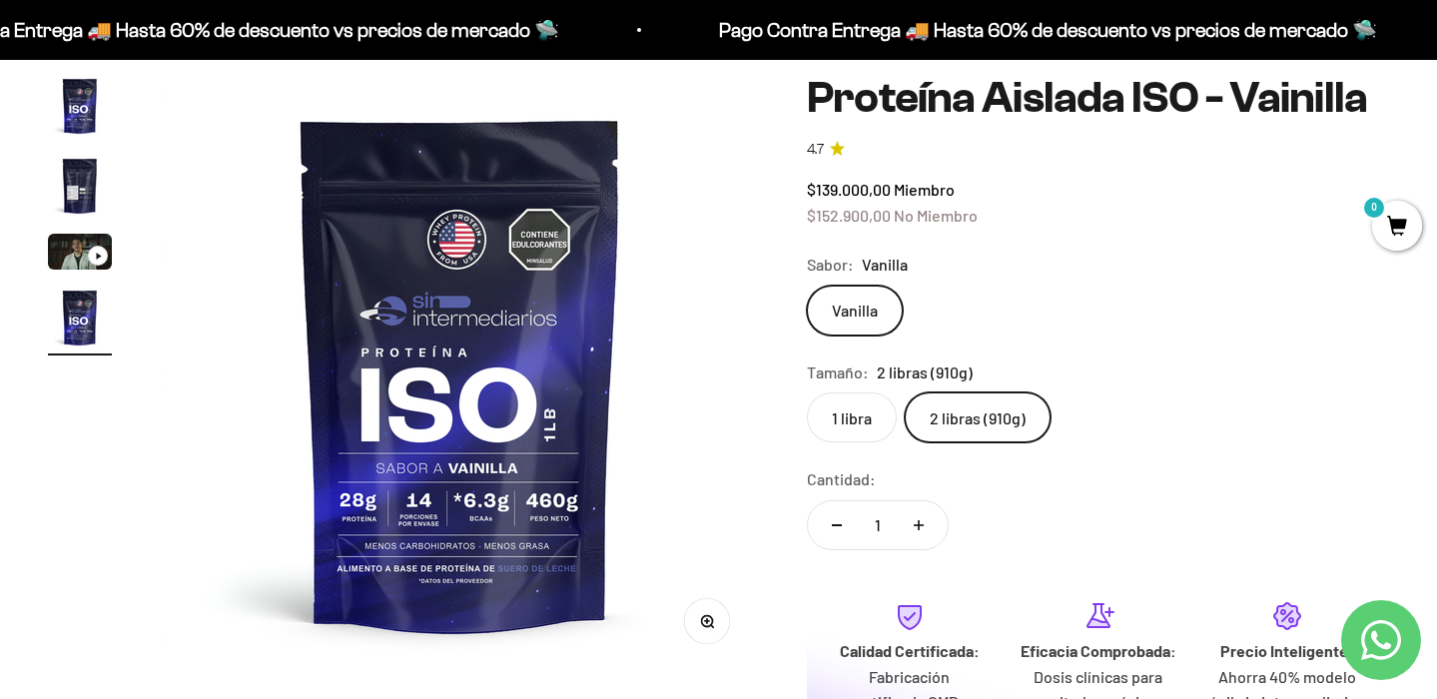
click at [850, 411] on label "1 libra" at bounding box center [852, 417] width 90 height 50
click at [807, 392] on input "1 libra" at bounding box center [806, 391] width 1 height 1
click at [104, 112] on img "Ir al artículo 1" at bounding box center [80, 106] width 64 height 64
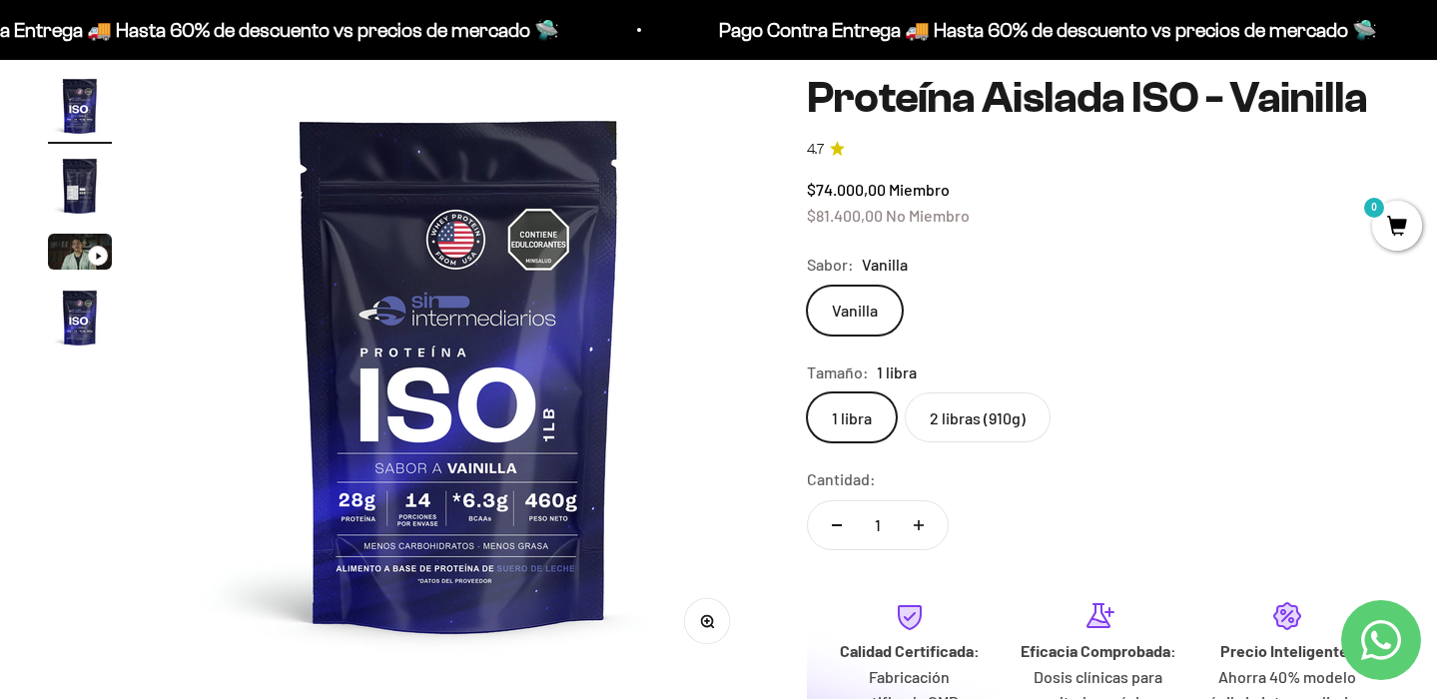
click at [945, 417] on label "2 libras (910g)" at bounding box center [978, 417] width 146 height 50
click at [807, 392] on input "2 libras (910g)" at bounding box center [806, 391] width 1 height 1
click at [888, 416] on label "1 libra" at bounding box center [852, 417] width 90 height 50
click at [807, 392] on input "1 libra" at bounding box center [806, 391] width 1 height 1
click at [920, 421] on label "2 libras (910g)" at bounding box center [978, 417] width 146 height 50
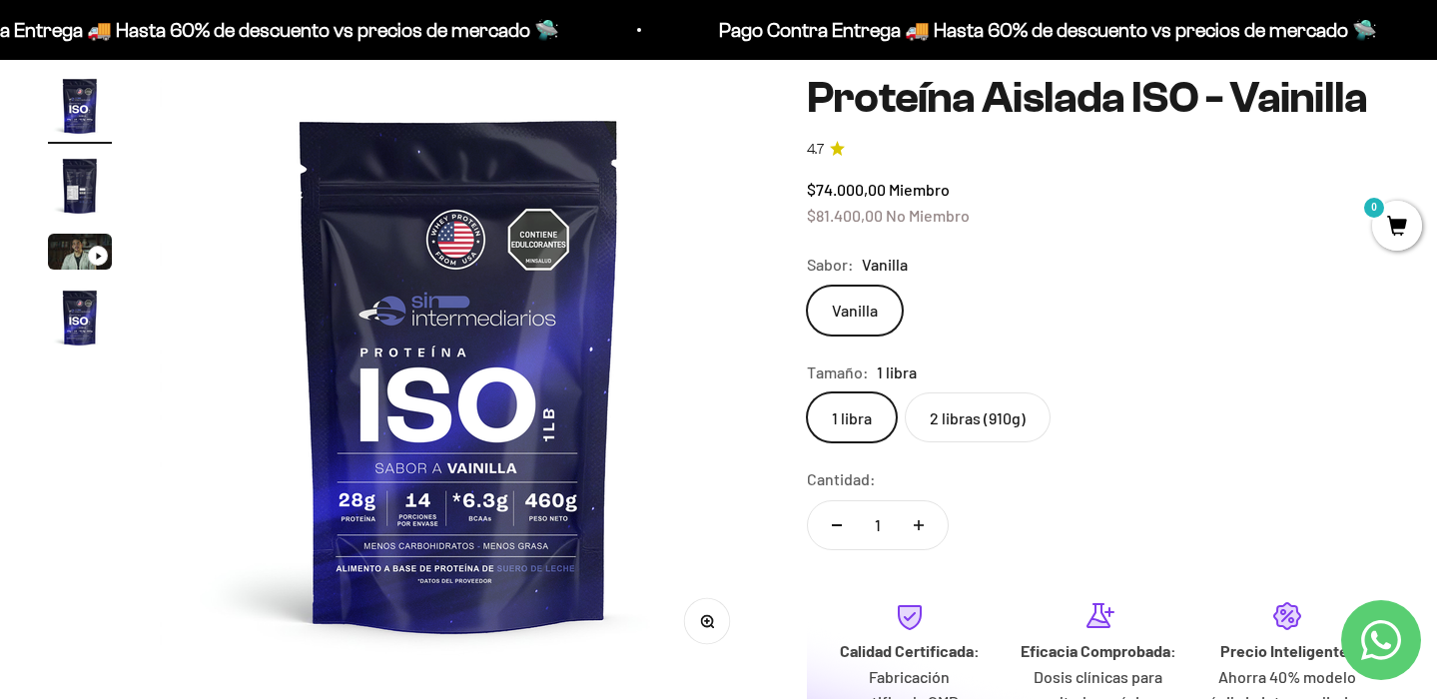
click at [807, 392] on input "2 libras (910g)" at bounding box center [806, 391] width 1 height 1
click at [866, 410] on label "1 libra" at bounding box center [852, 417] width 90 height 50
click at [807, 392] on input "1 libra" at bounding box center [806, 391] width 1 height 1
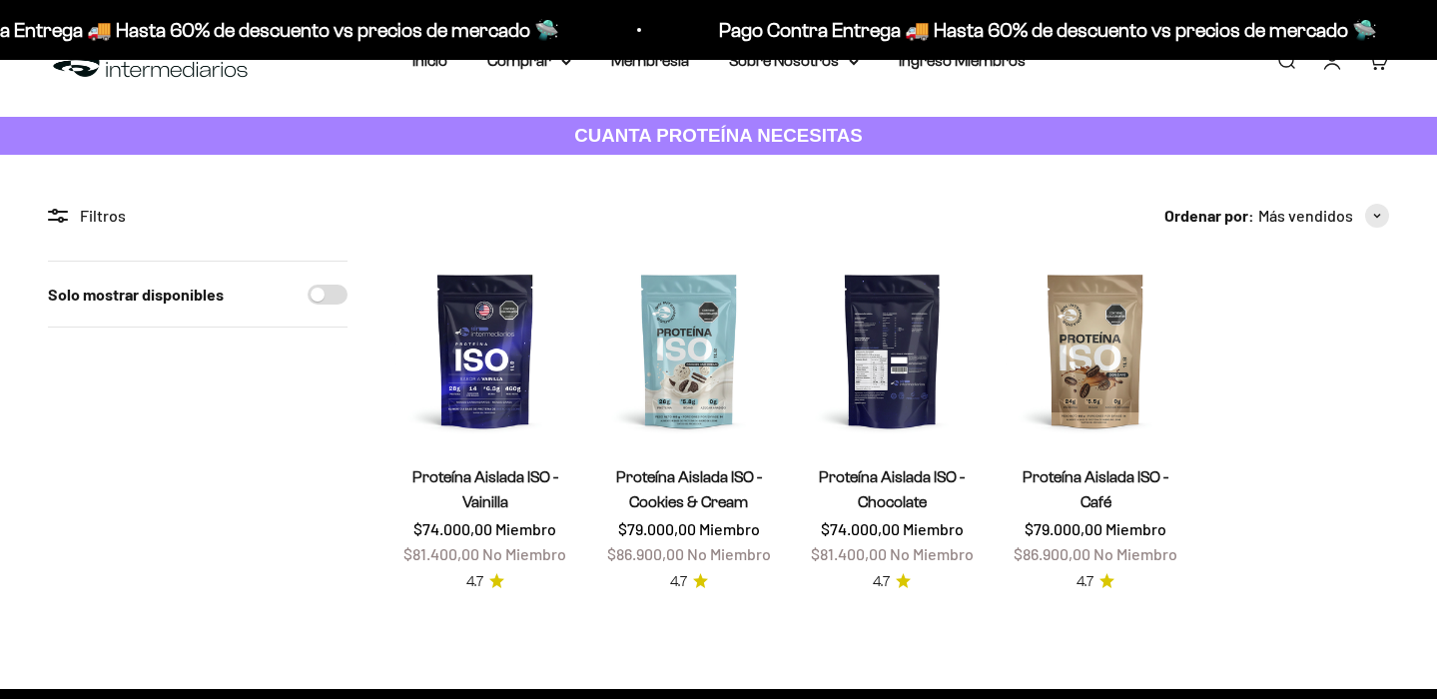
scroll to position [54, 0]
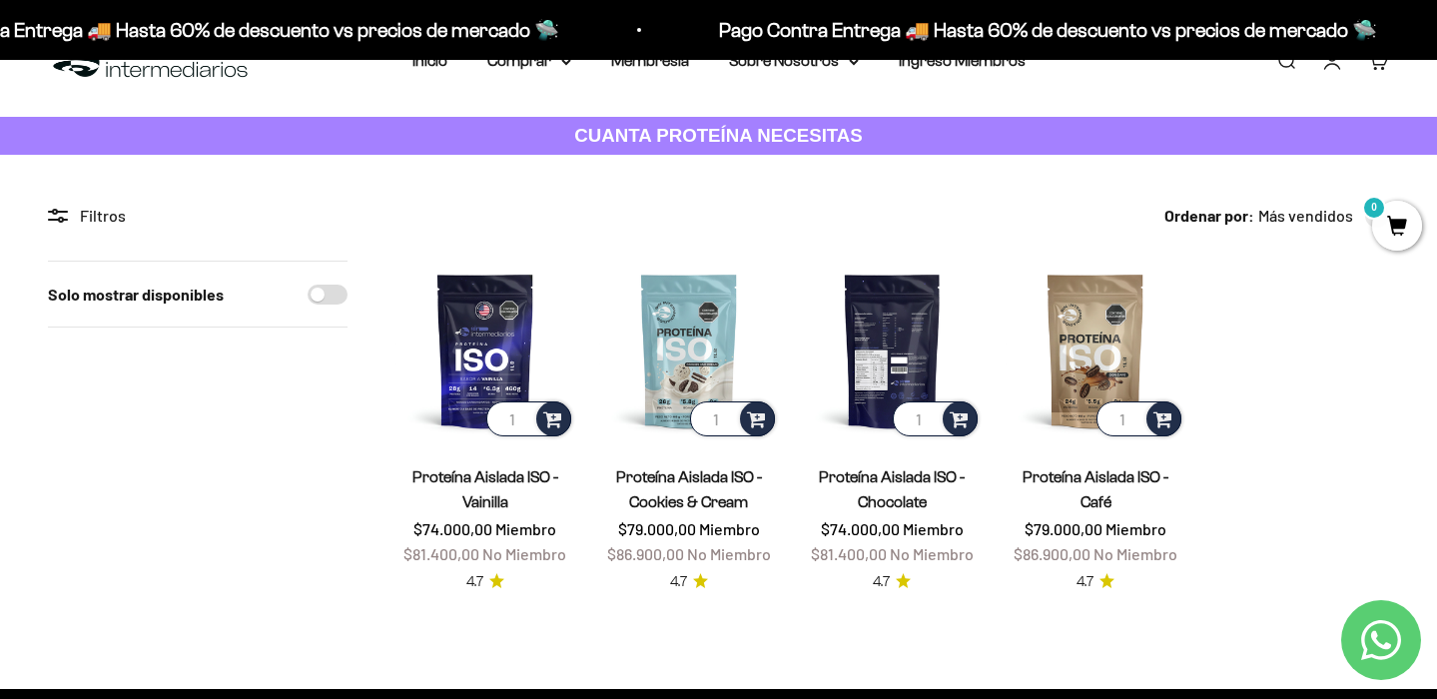
click at [925, 382] on img at bounding box center [893, 351] width 180 height 180
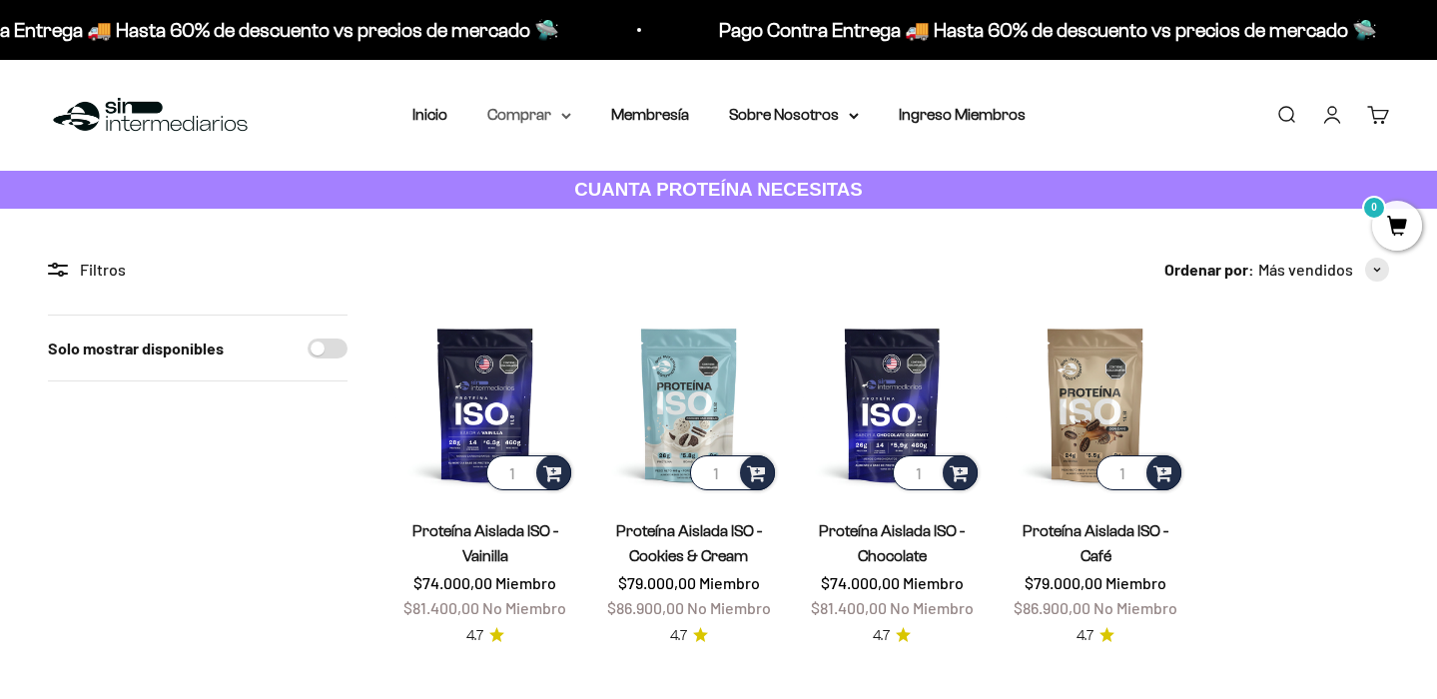
click at [561, 113] on icon at bounding box center [566, 116] width 10 height 7
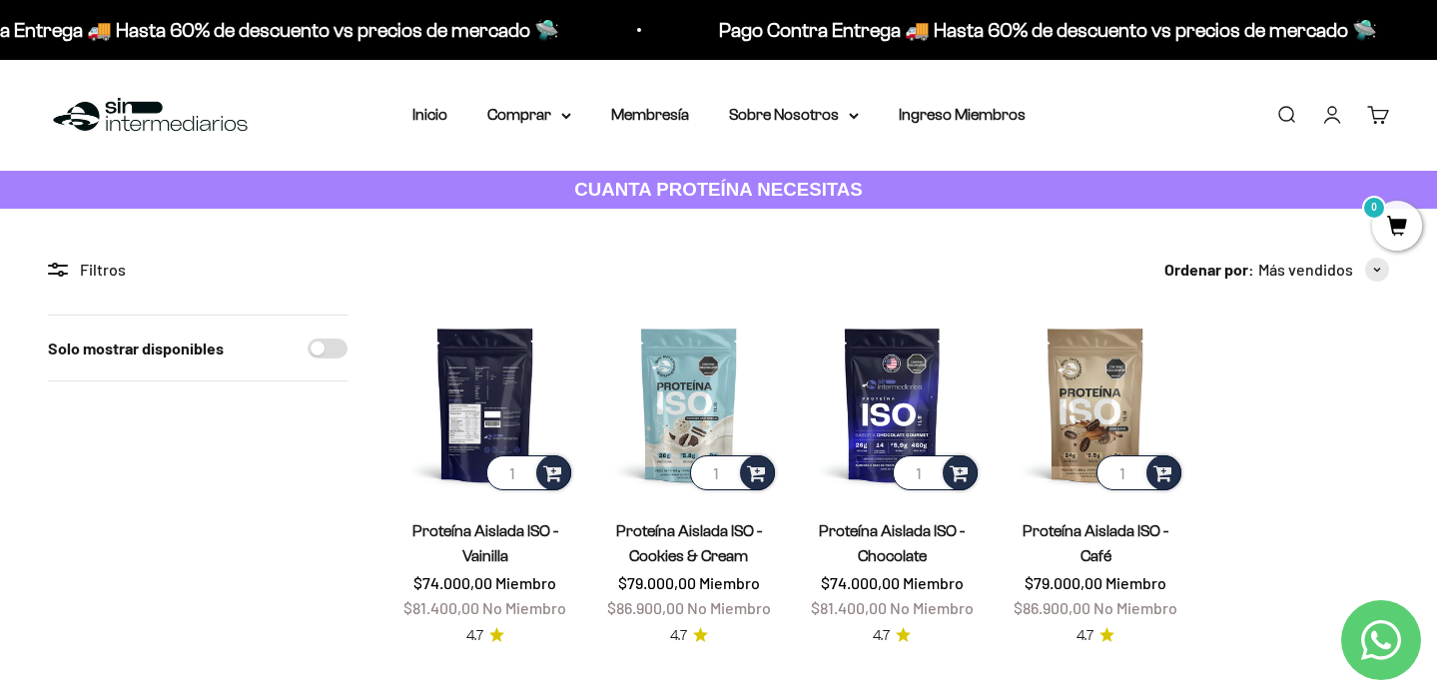
click at [528, 377] on img at bounding box center [485, 405] width 180 height 180
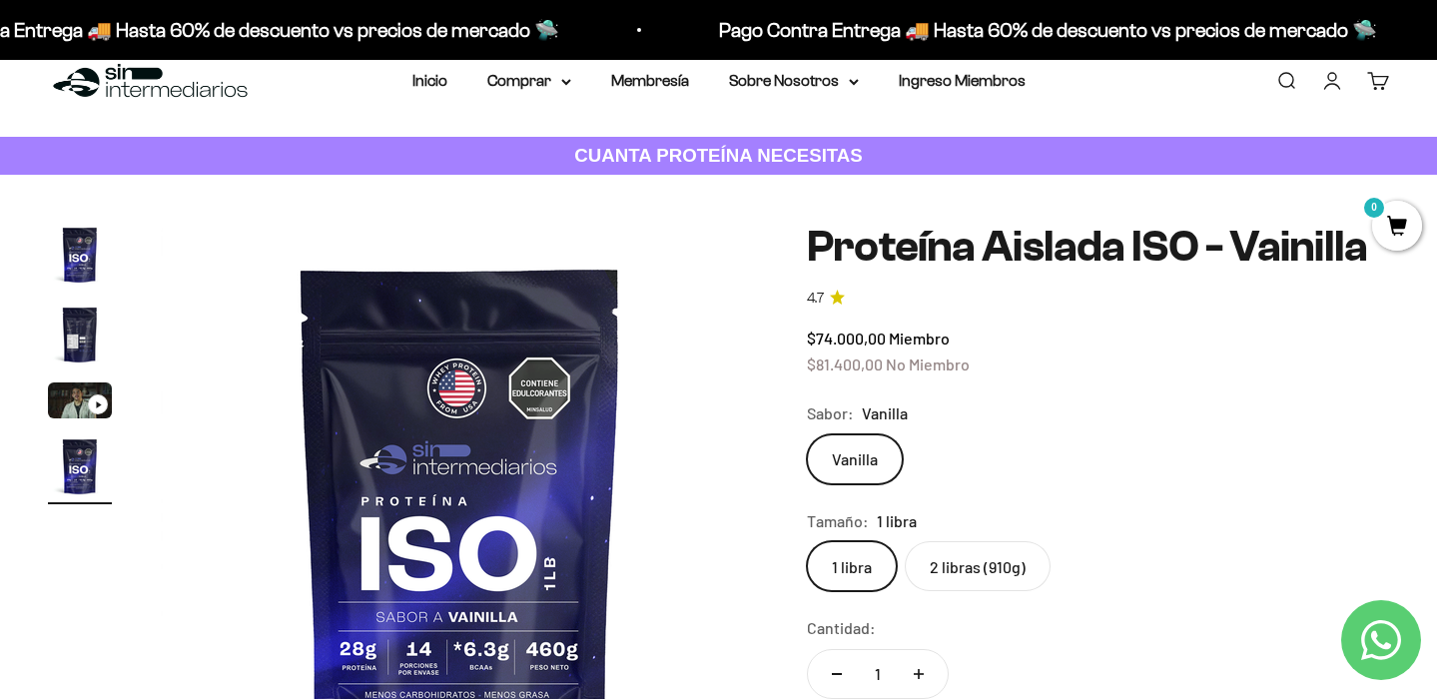
scroll to position [115, 0]
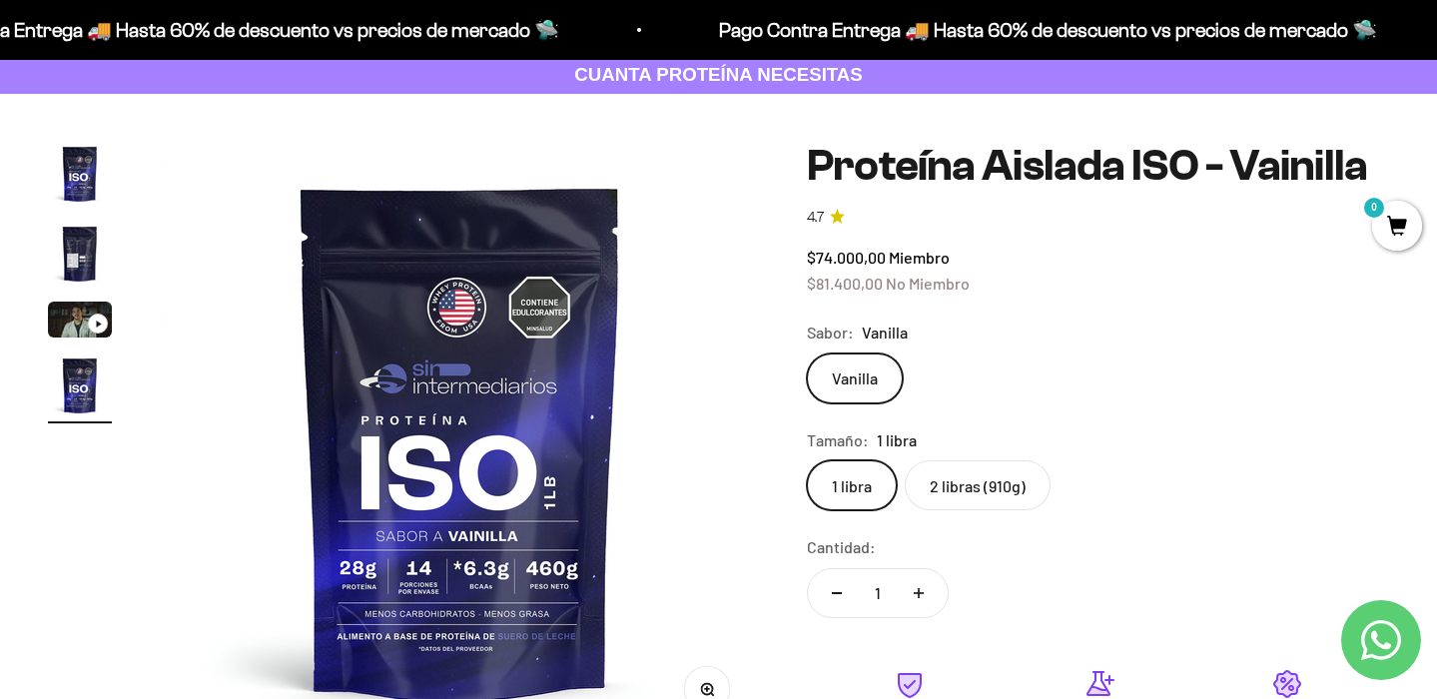
click at [961, 487] on label "2 libras (910g)" at bounding box center [978, 485] width 146 height 50
click at [807, 460] on input "2 libras (910g)" at bounding box center [806, 459] width 1 height 1
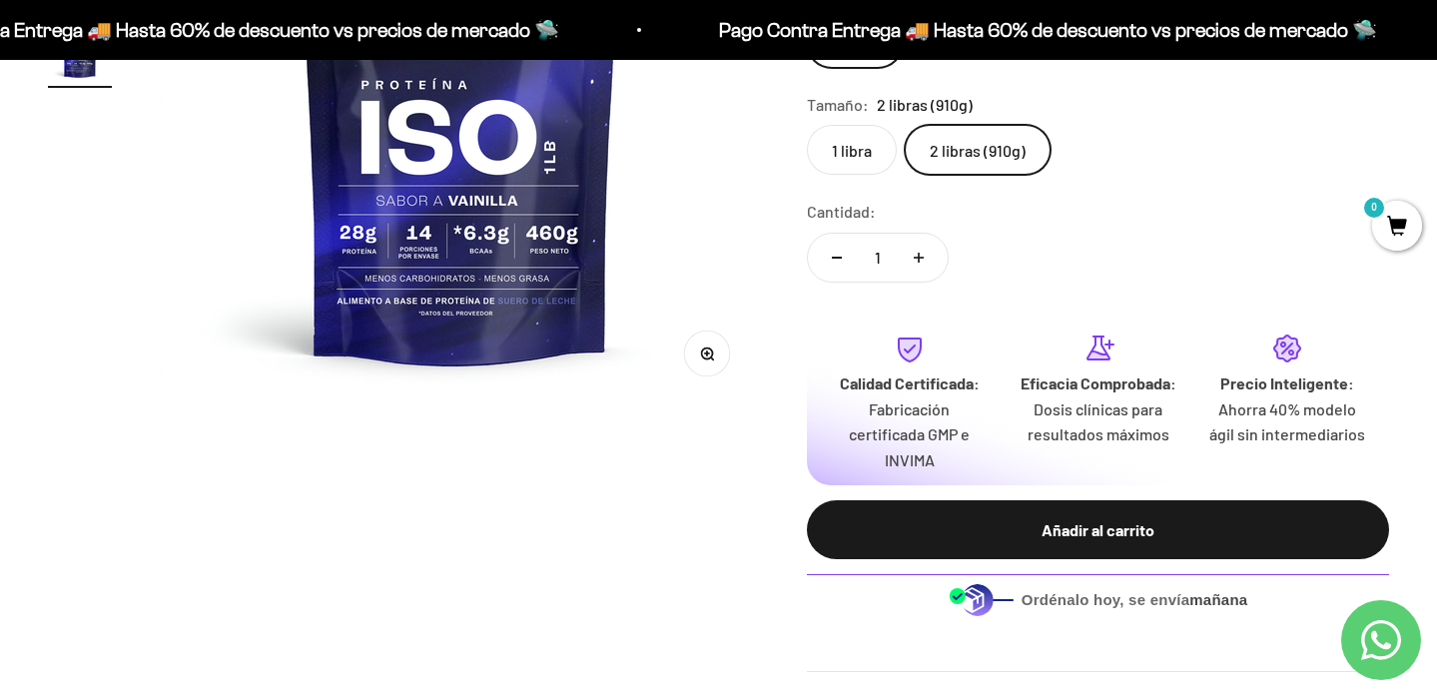
scroll to position [479, 0]
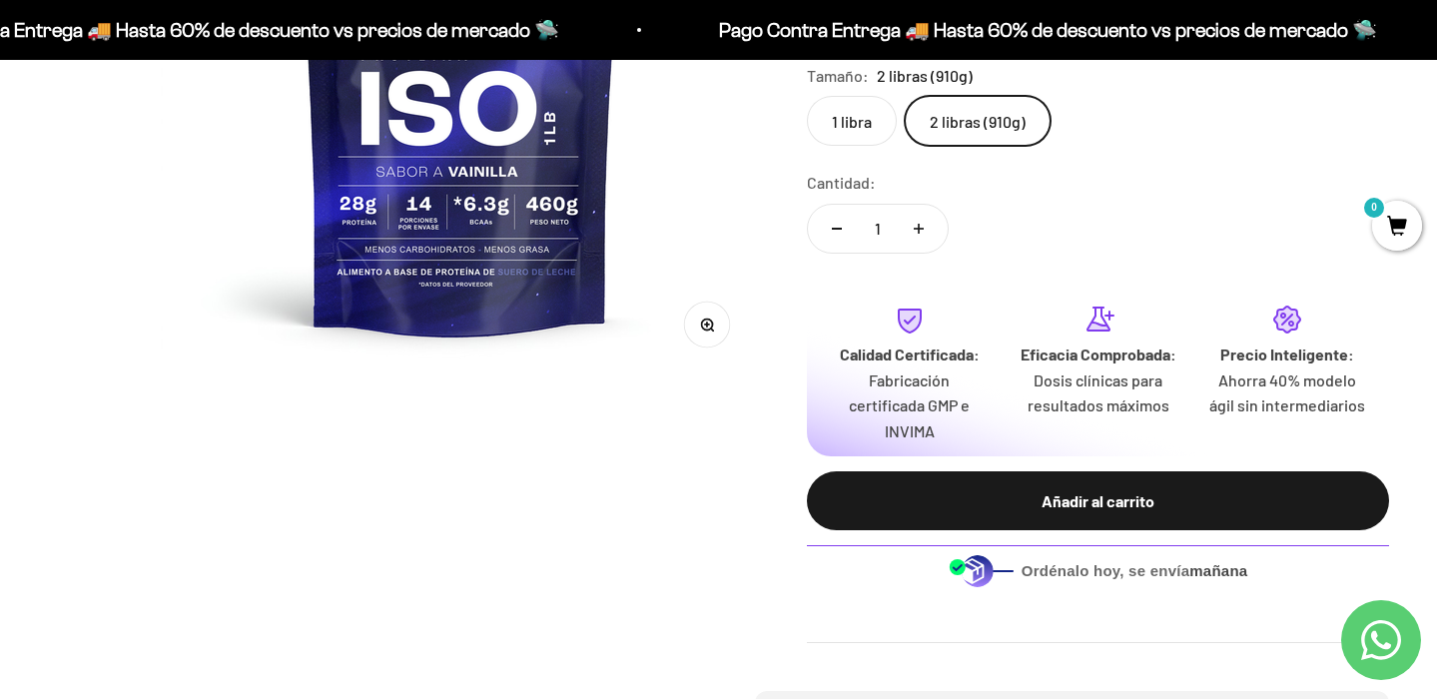
click at [922, 229] on icon "Aumentar cantidad" at bounding box center [919, 229] width 10 height 0
type input "2"
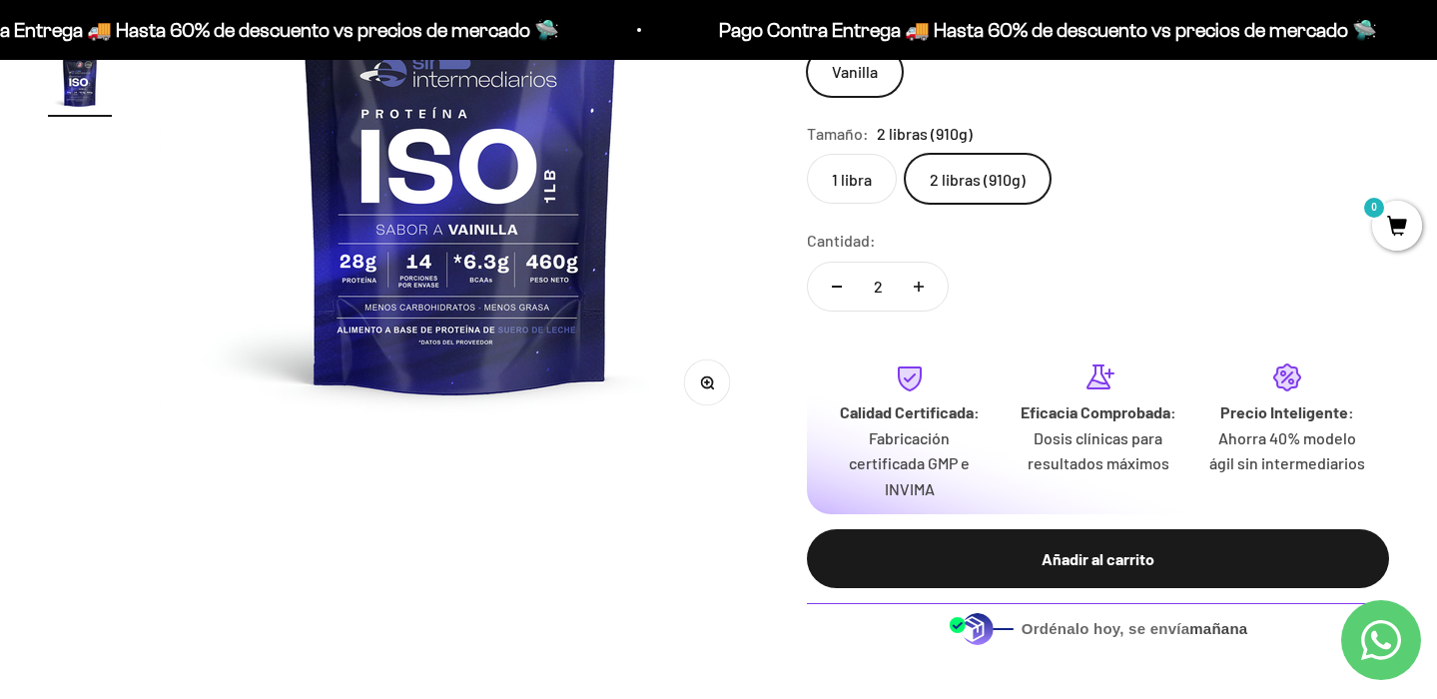
scroll to position [475, 0]
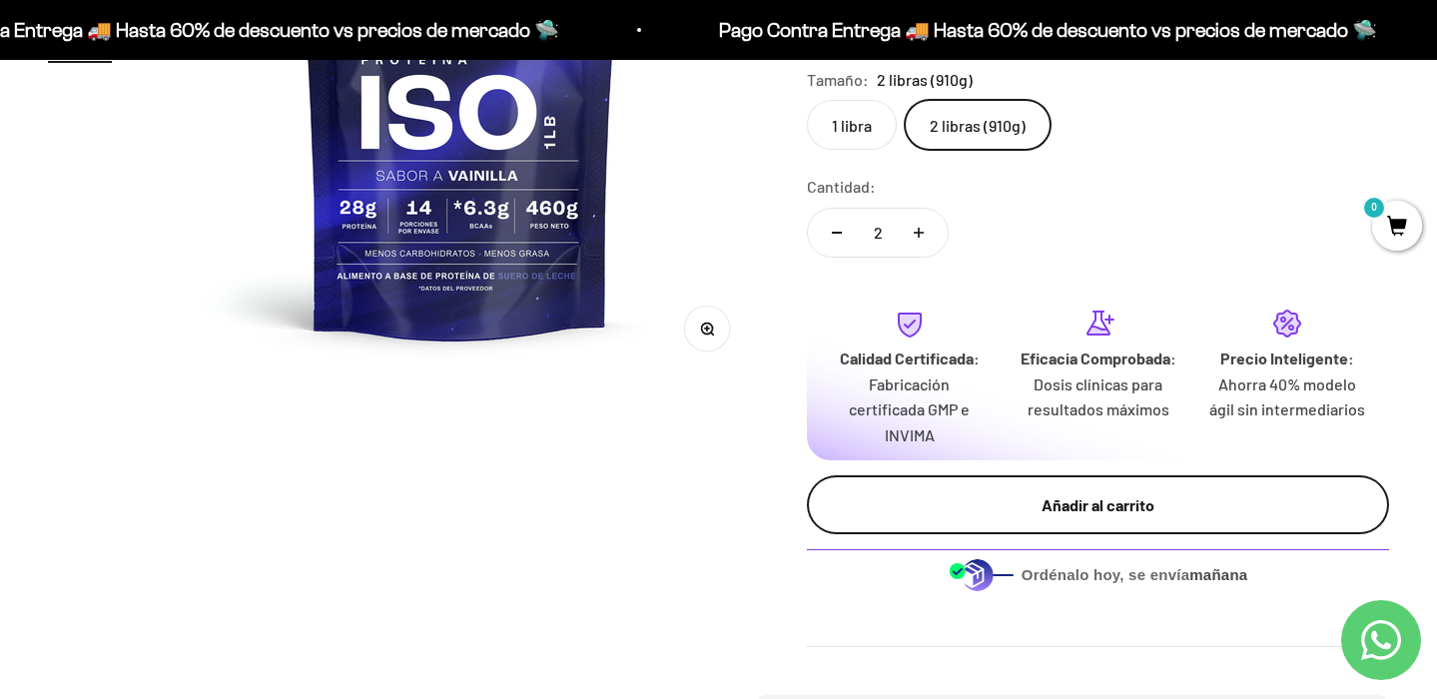
click at [1097, 500] on div "Añadir al carrito" at bounding box center [1098, 505] width 502 height 26
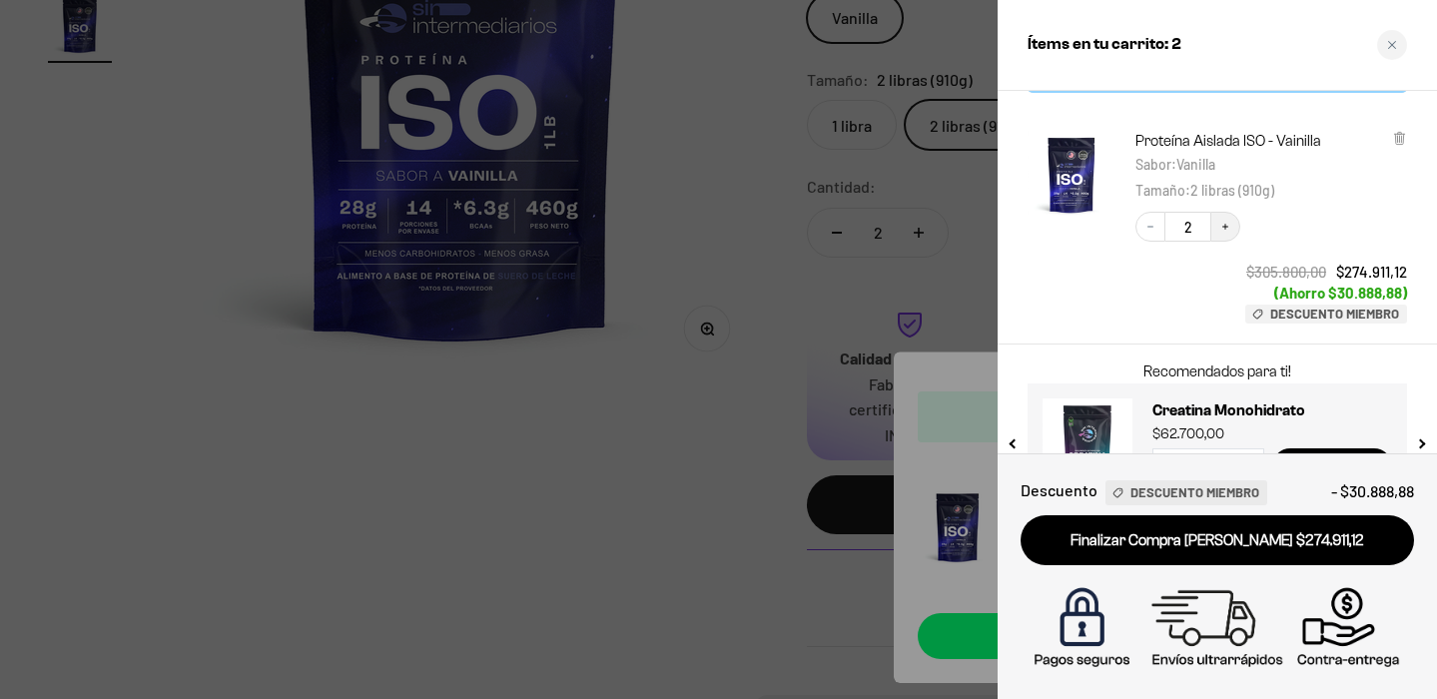
scroll to position [116, 0]
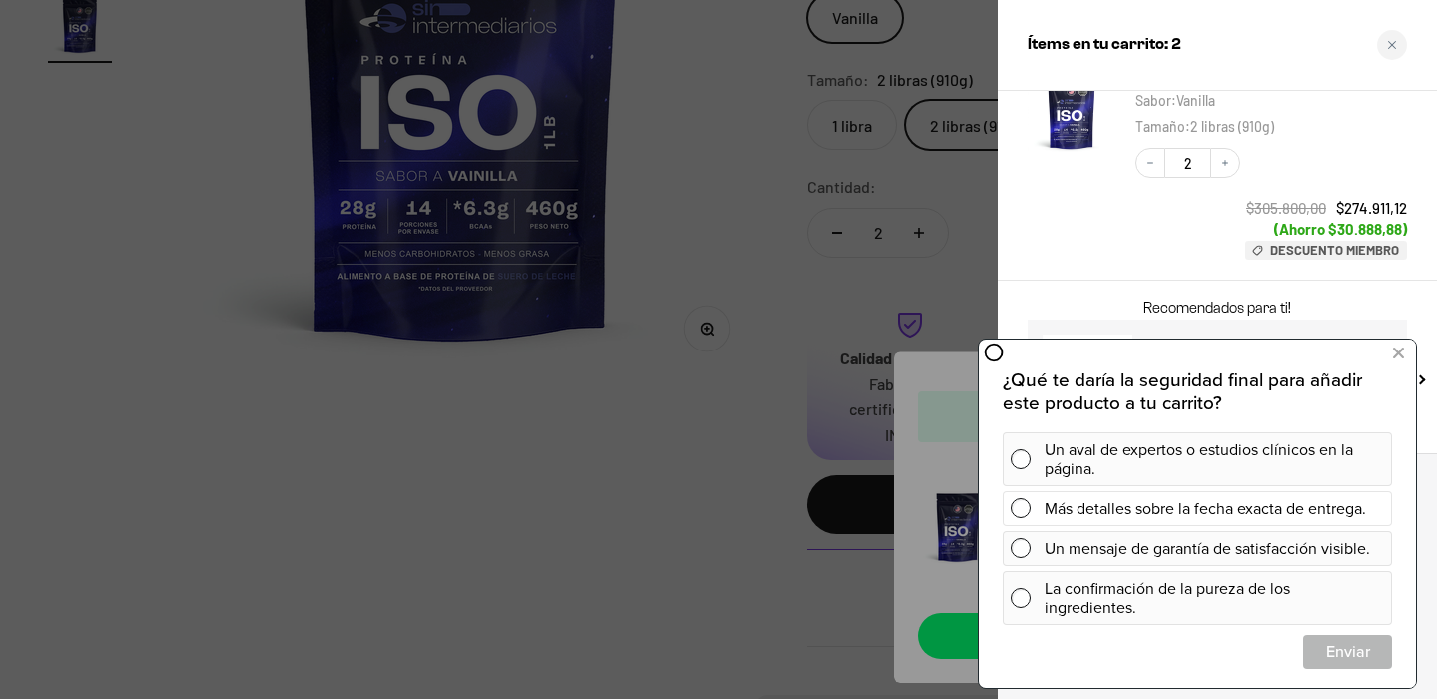
click at [1225, 534] on div "Un mensaje de garantía de satisfacción visible." at bounding box center [1215, 548] width 340 height 35
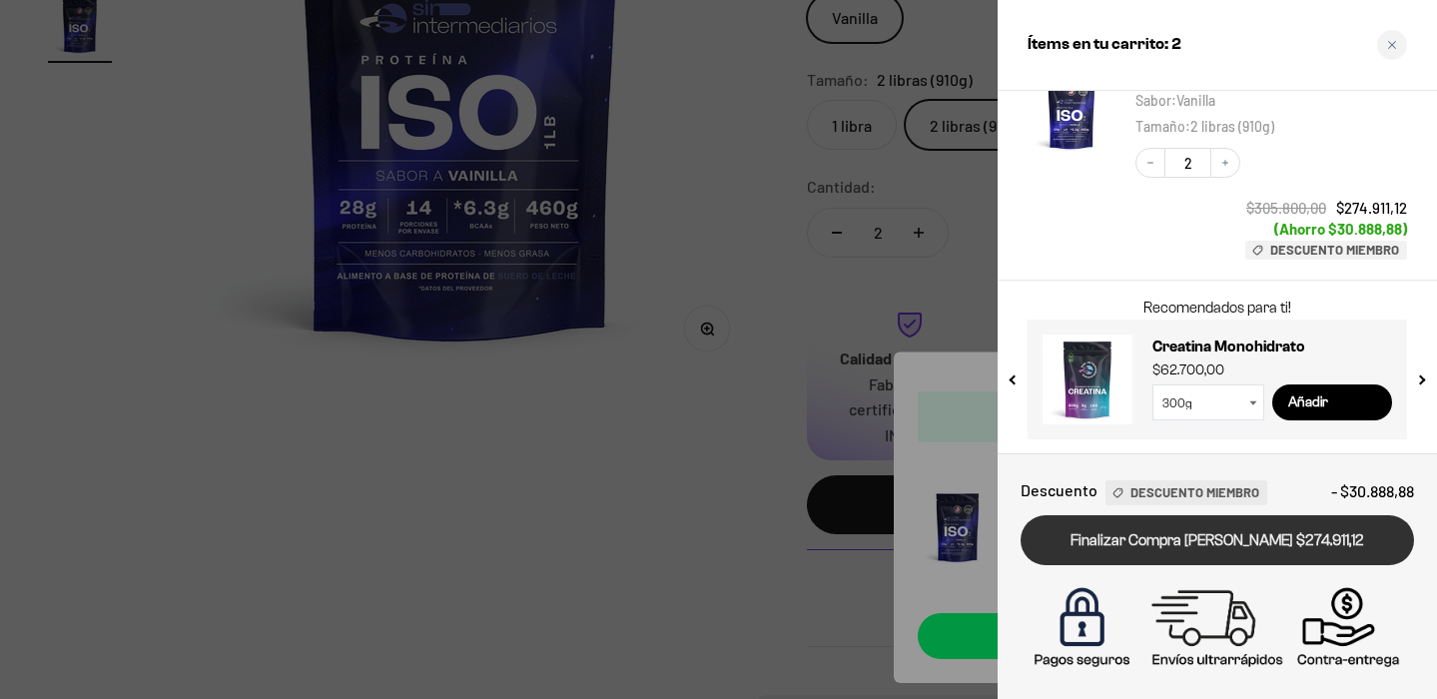
click at [1226, 534] on link "Finalizar Compra Segura $274.911,12" at bounding box center [1217, 540] width 393 height 51
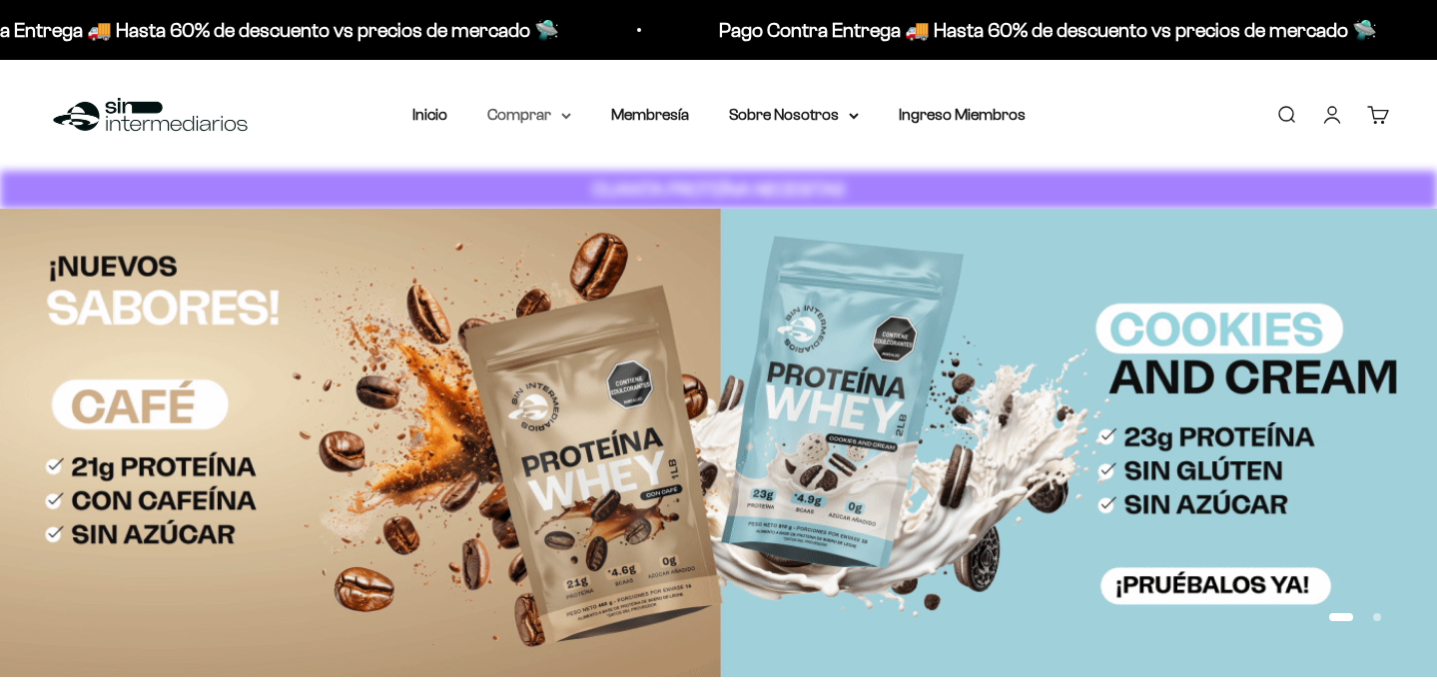
click at [508, 110] on summary "Comprar" at bounding box center [529, 115] width 84 height 26
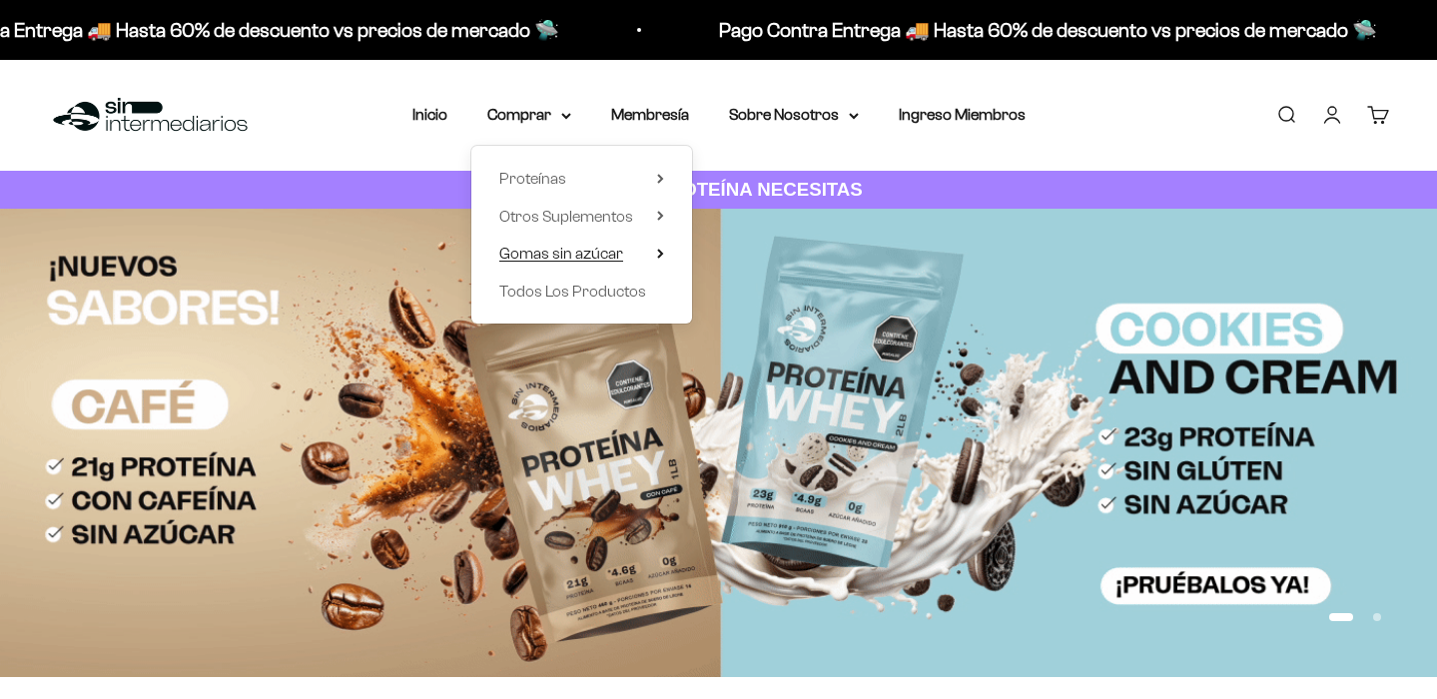
click at [645, 252] on summary "Gomas sin azúcar" at bounding box center [581, 254] width 165 height 26
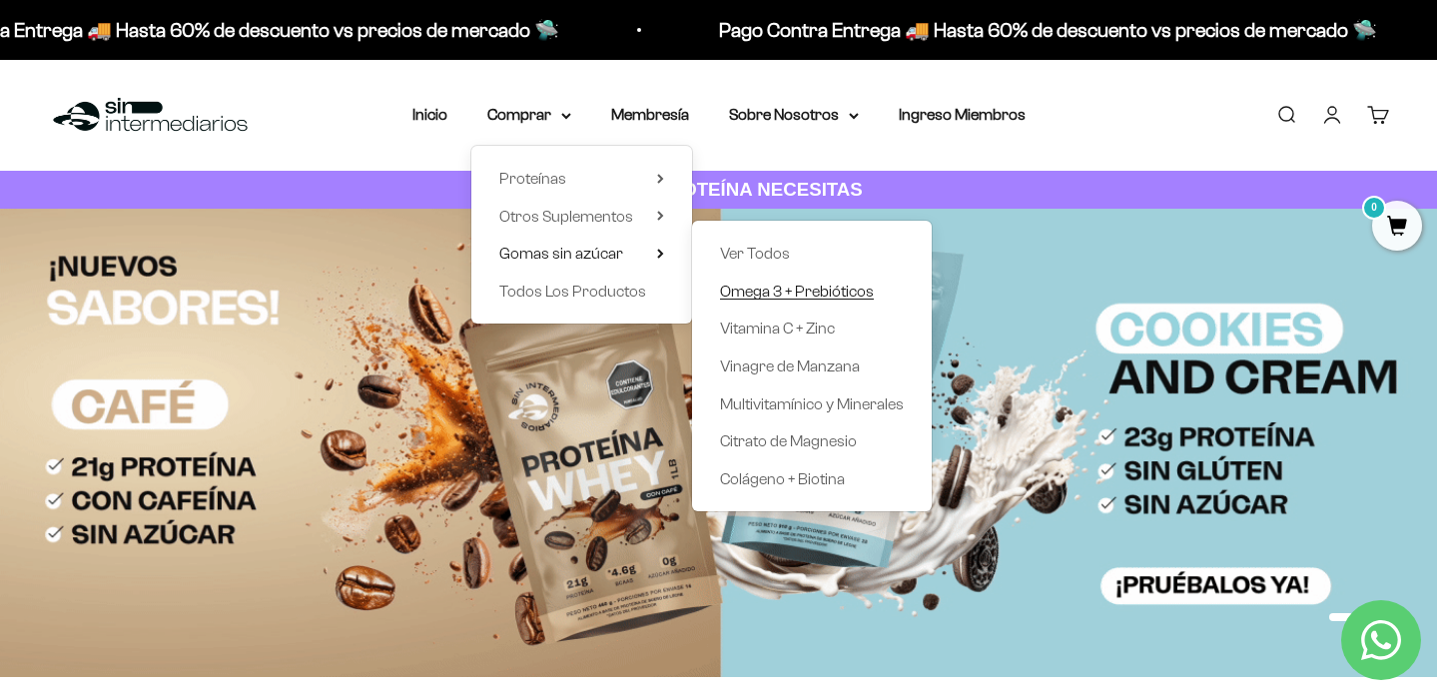
click at [835, 292] on span "Omega 3 + Prebióticos" at bounding box center [797, 291] width 154 height 17
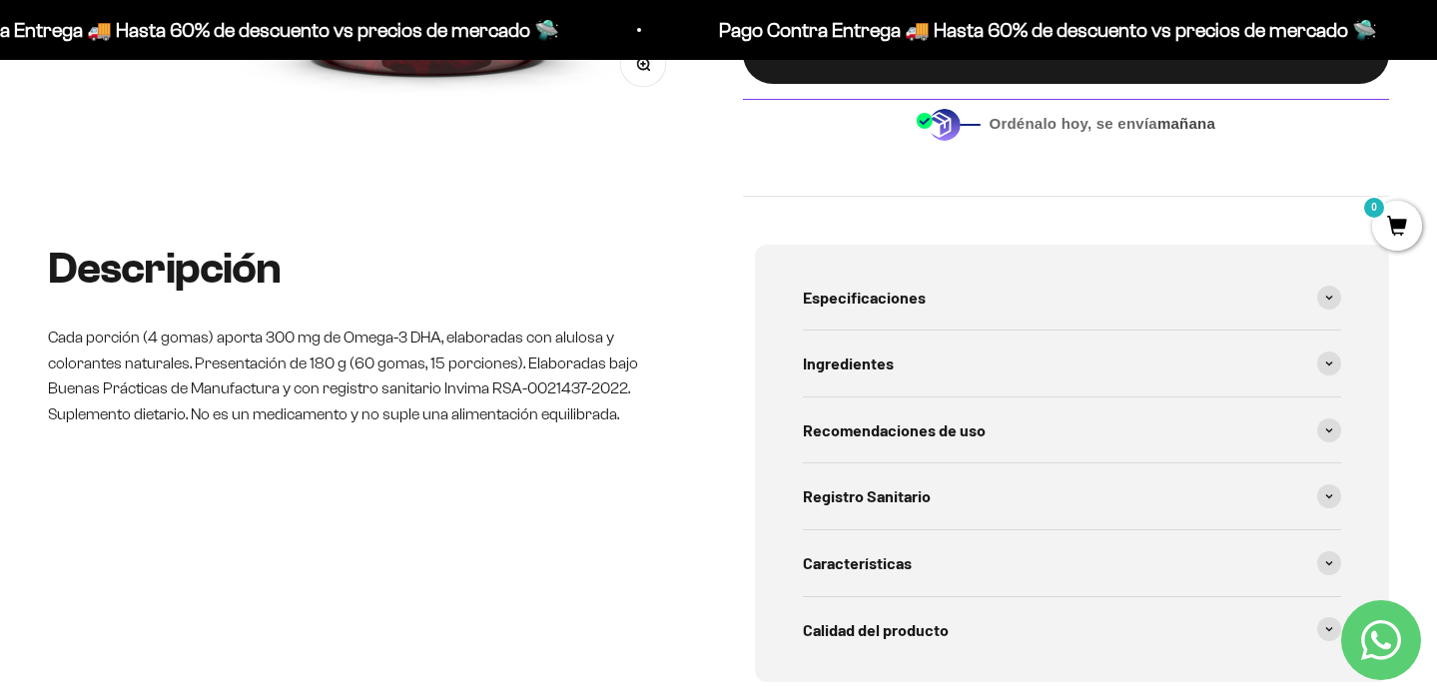
scroll to position [677, 0]
click at [853, 378] on div "Ingredientes" at bounding box center [1072, 363] width 539 height 66
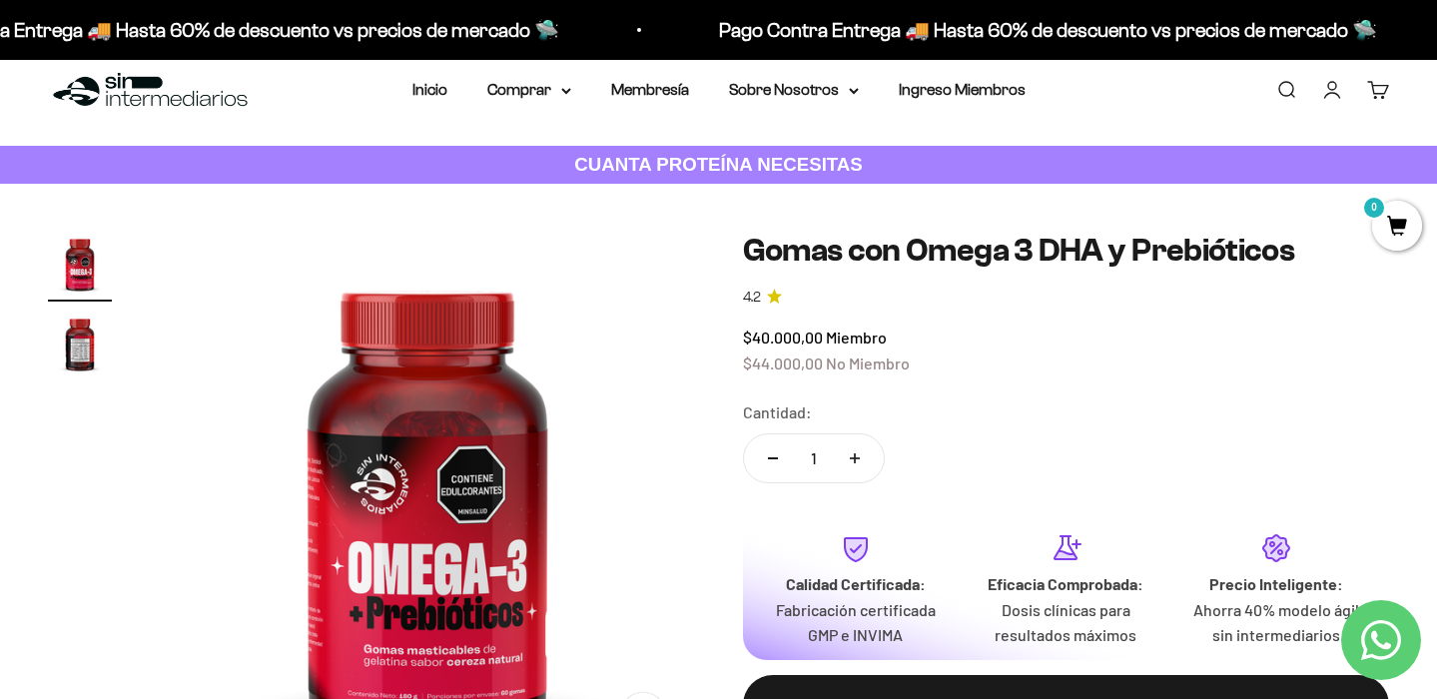
scroll to position [0, 0]
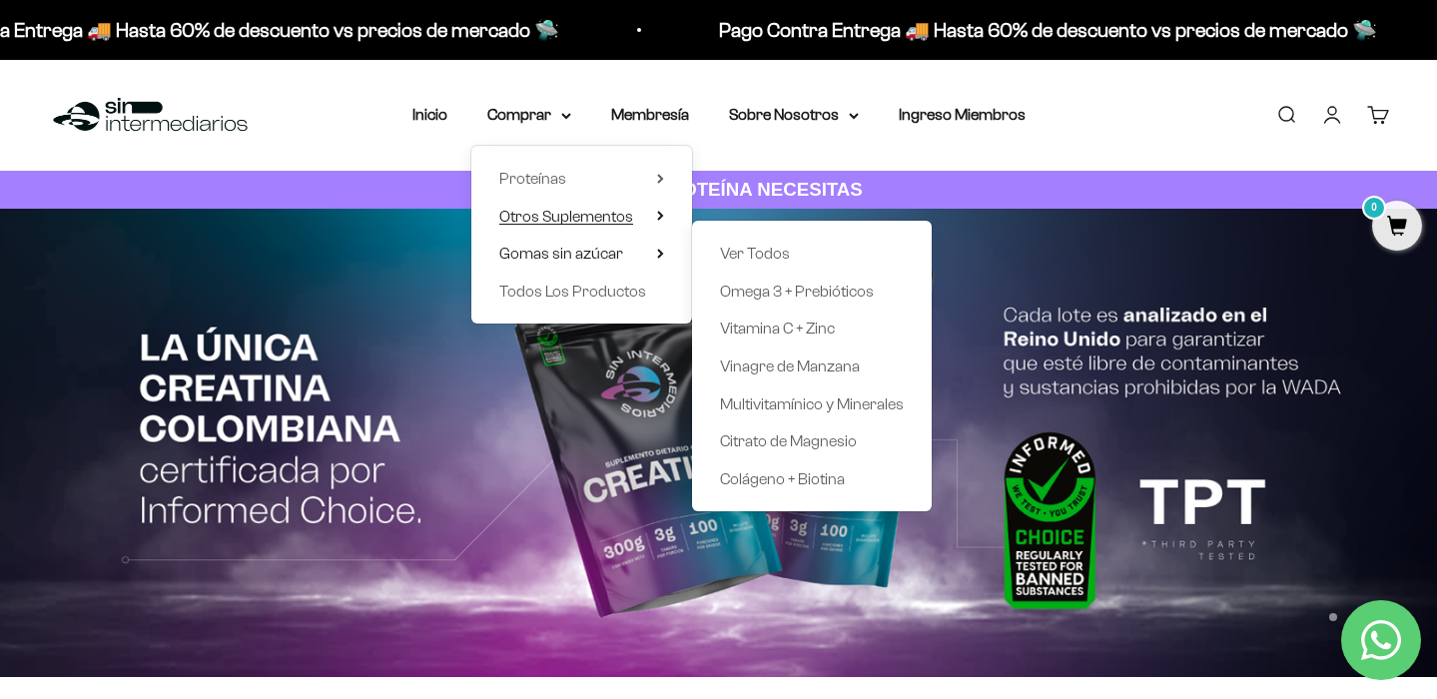
click at [653, 226] on summary "Otros Suplementos" at bounding box center [581, 217] width 165 height 26
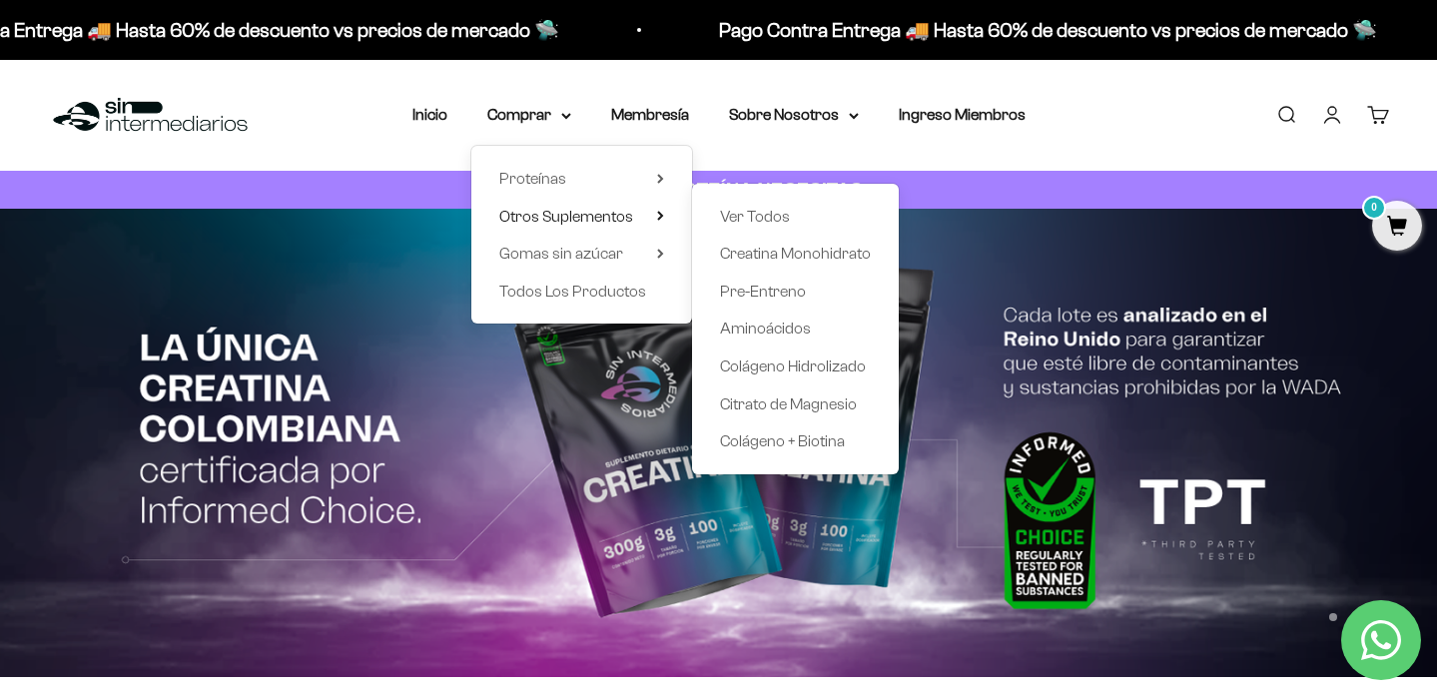
click at [811, 145] on div "Menú [GEOGRAPHIC_DATA] Inicio Comprar Proteínas Ver Todos Whey Iso Vegan Pancak…" at bounding box center [718, 115] width 1437 height 111
